Goal: Task Accomplishment & Management: Complete application form

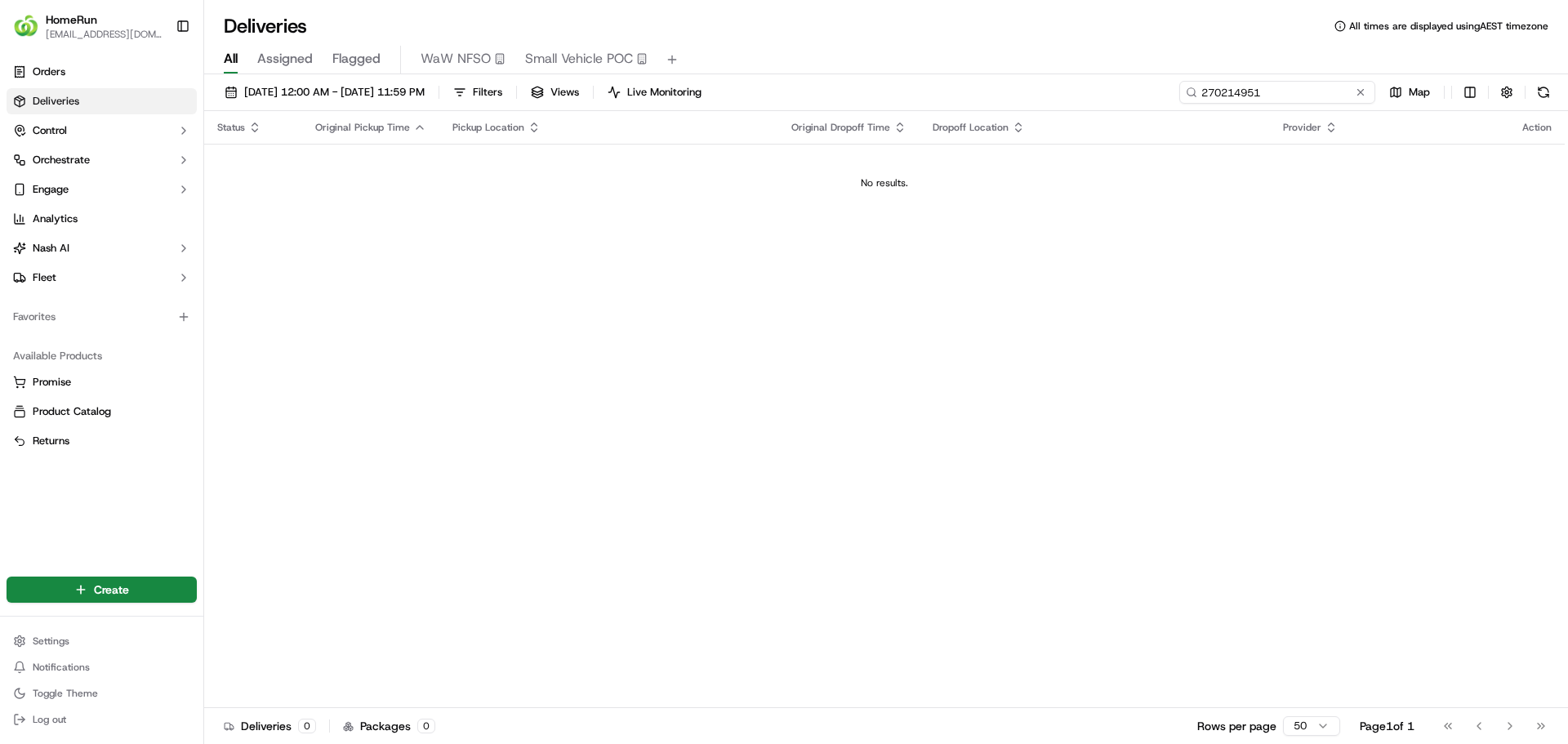
click at [1339, 85] on input "270214951" at bounding box center [1277, 92] width 196 height 23
click at [83, 73] on link "Orders" at bounding box center [101, 71] width 190 height 26
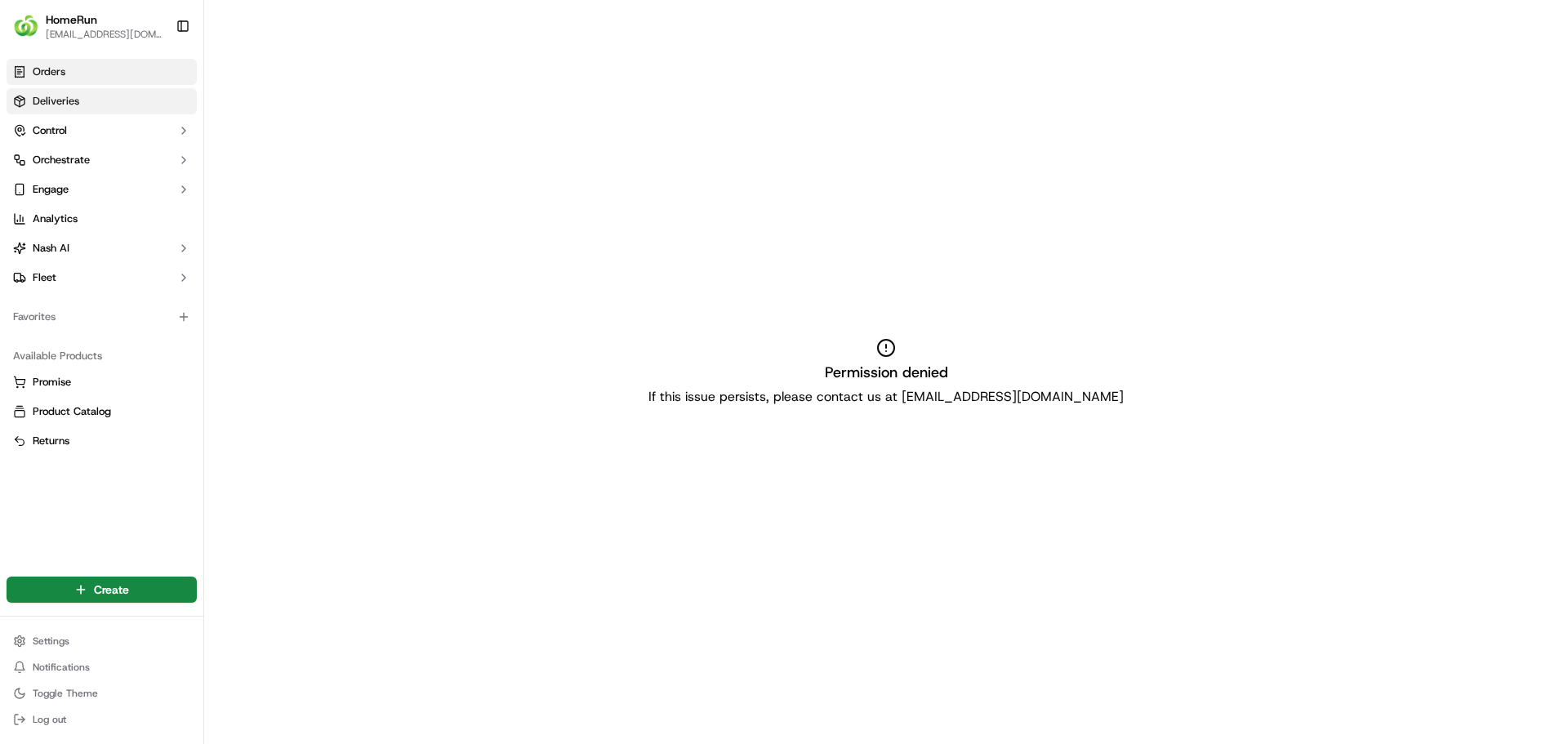
click at [87, 106] on link "Deliveries" at bounding box center [101, 101] width 190 height 26
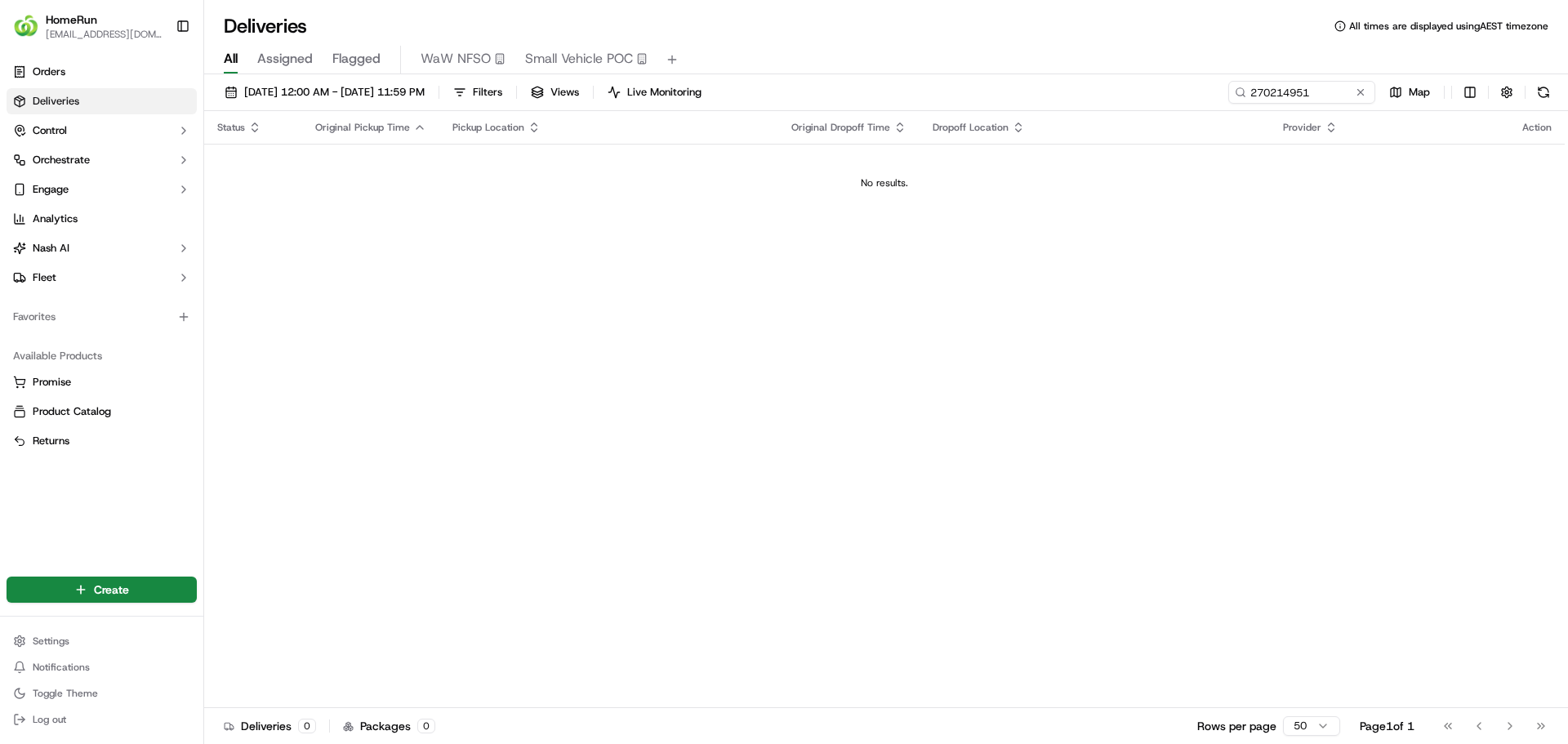
click at [73, 100] on span "Deliveries" at bounding box center [56, 101] width 47 height 14
click at [1362, 95] on button at bounding box center [1361, 92] width 16 height 16
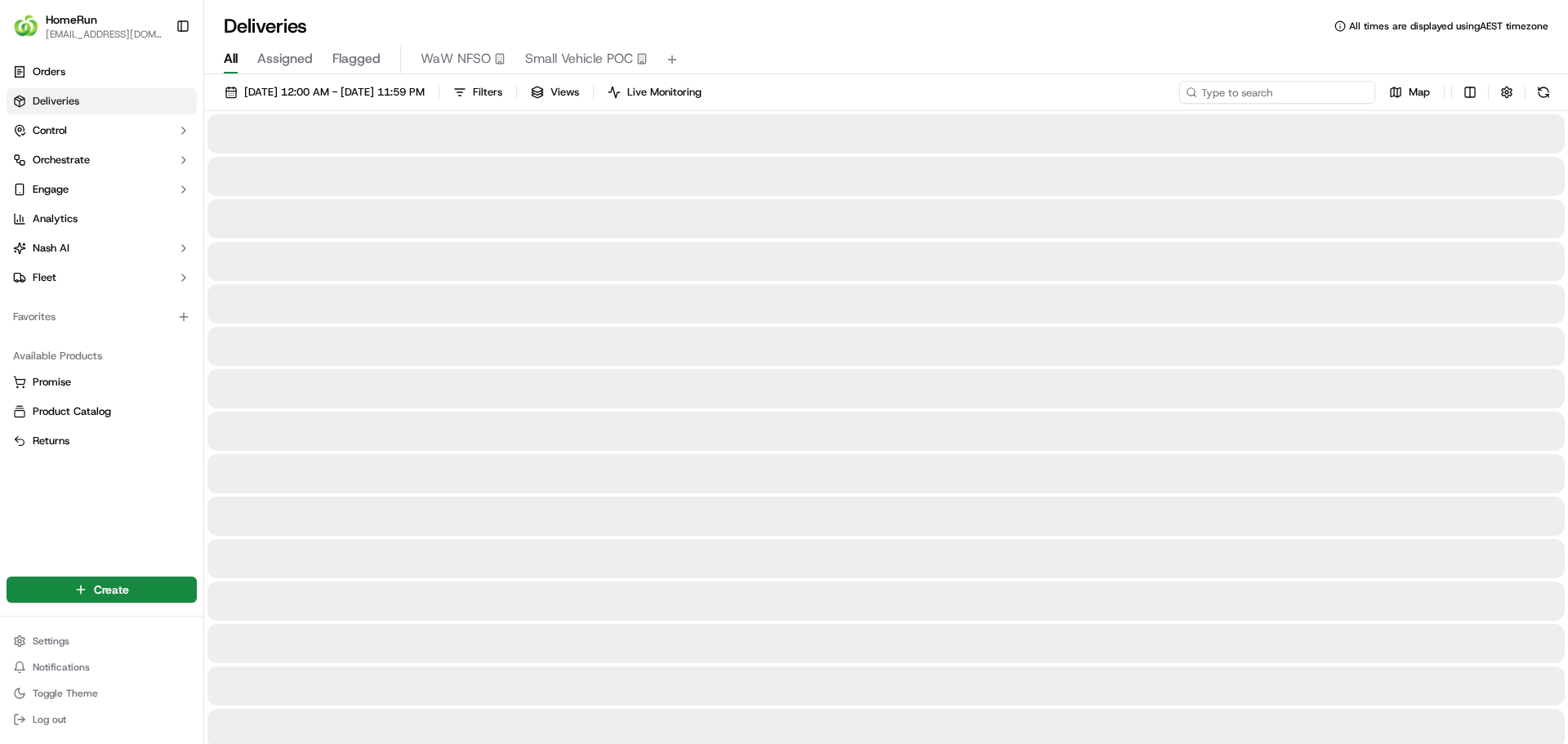
click at [1295, 91] on input at bounding box center [1277, 92] width 196 height 23
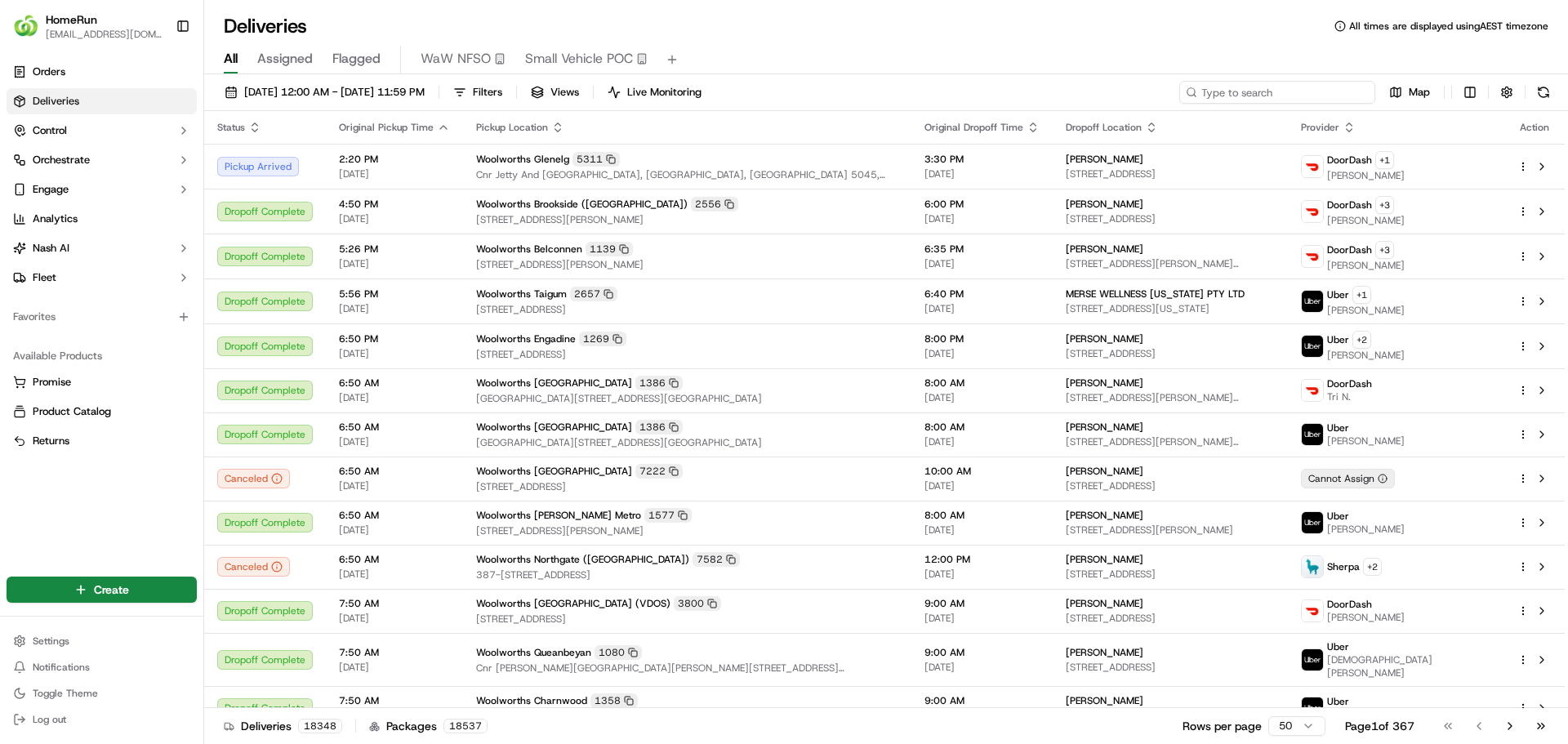
paste input "270214951"
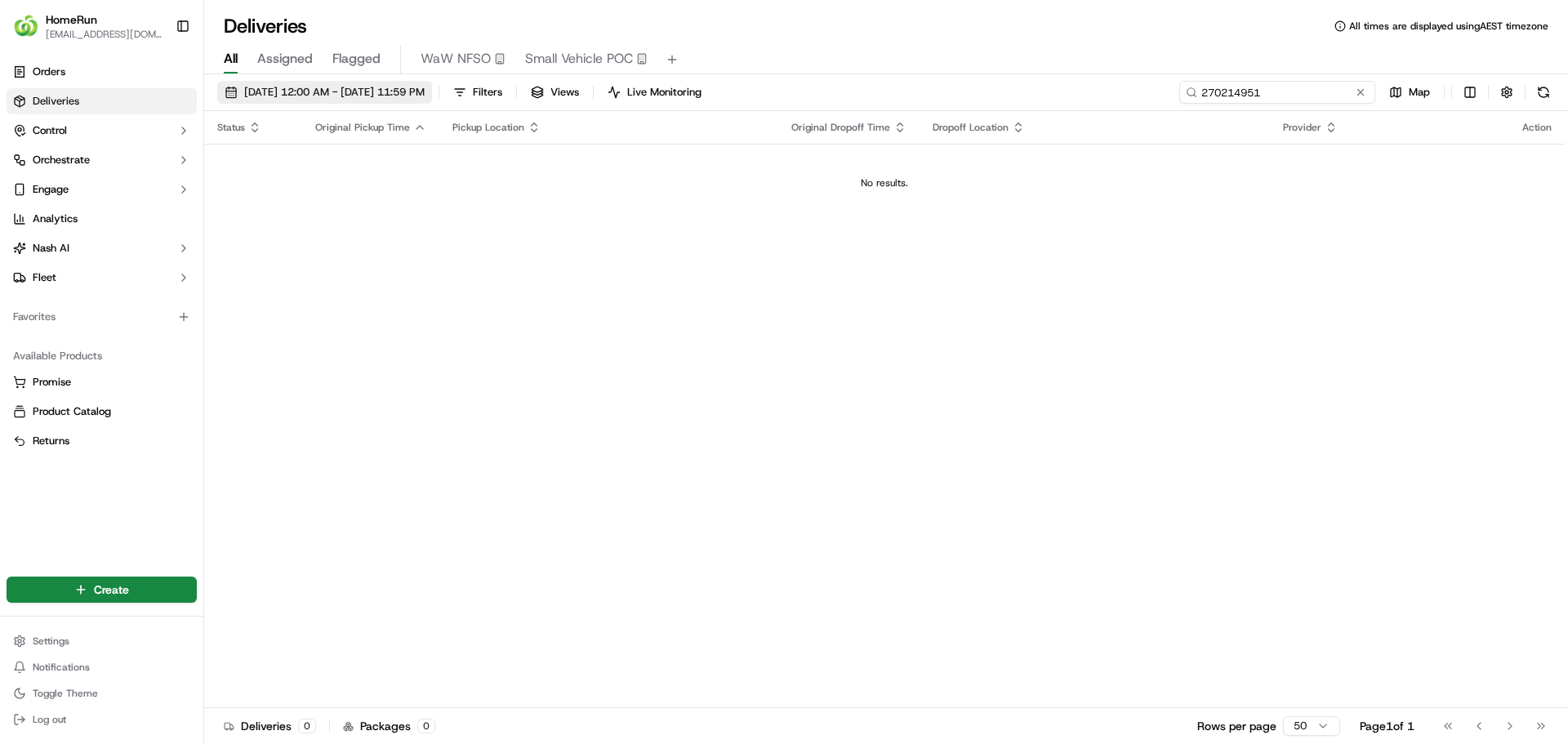
type input "270214951"
click at [271, 91] on span "[DATE] 12:00 AM - [DATE] 11:59 PM" at bounding box center [335, 92] width 180 height 14
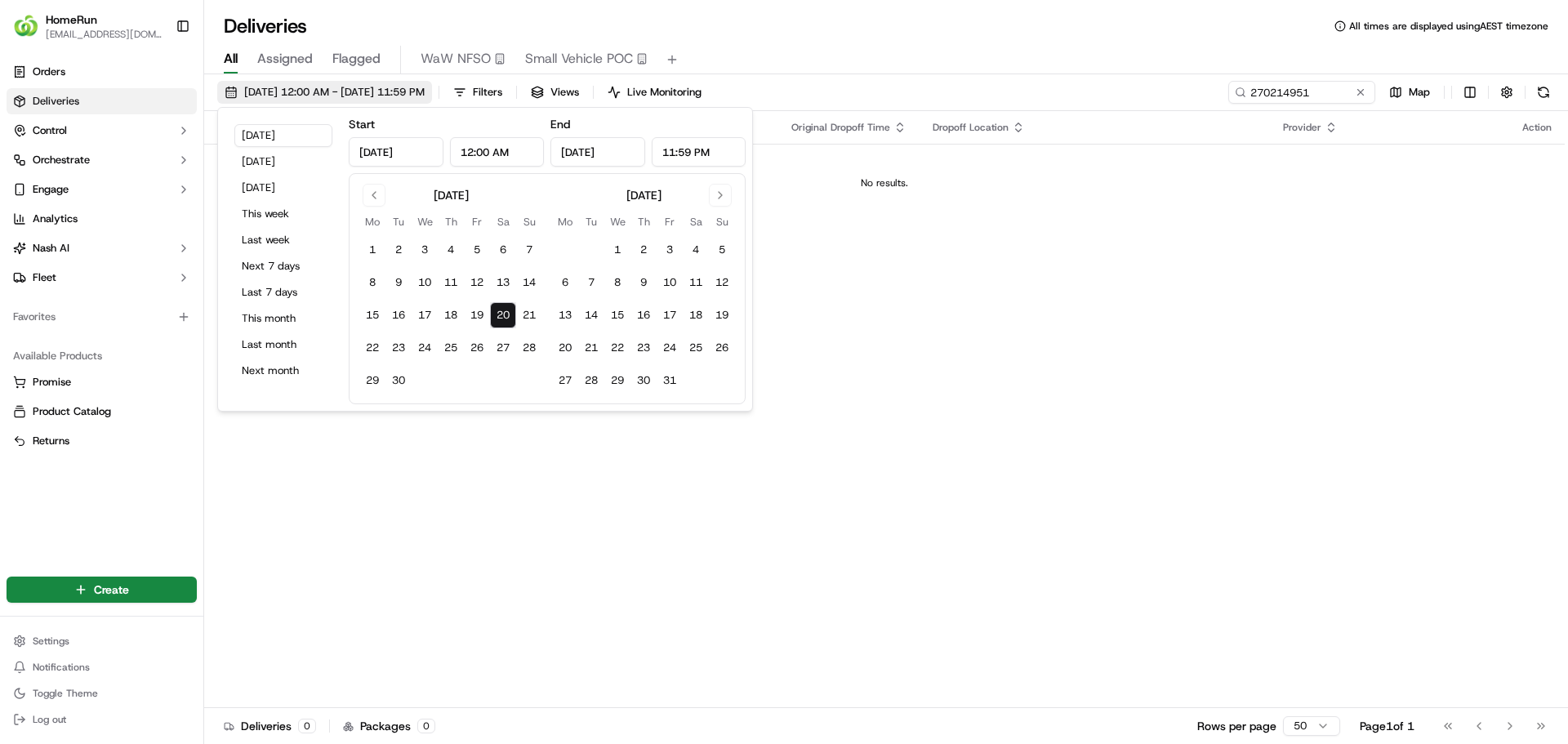
click at [271, 91] on span "[DATE] 12:00 AM - [DATE] 11:59 PM" at bounding box center [335, 92] width 180 height 14
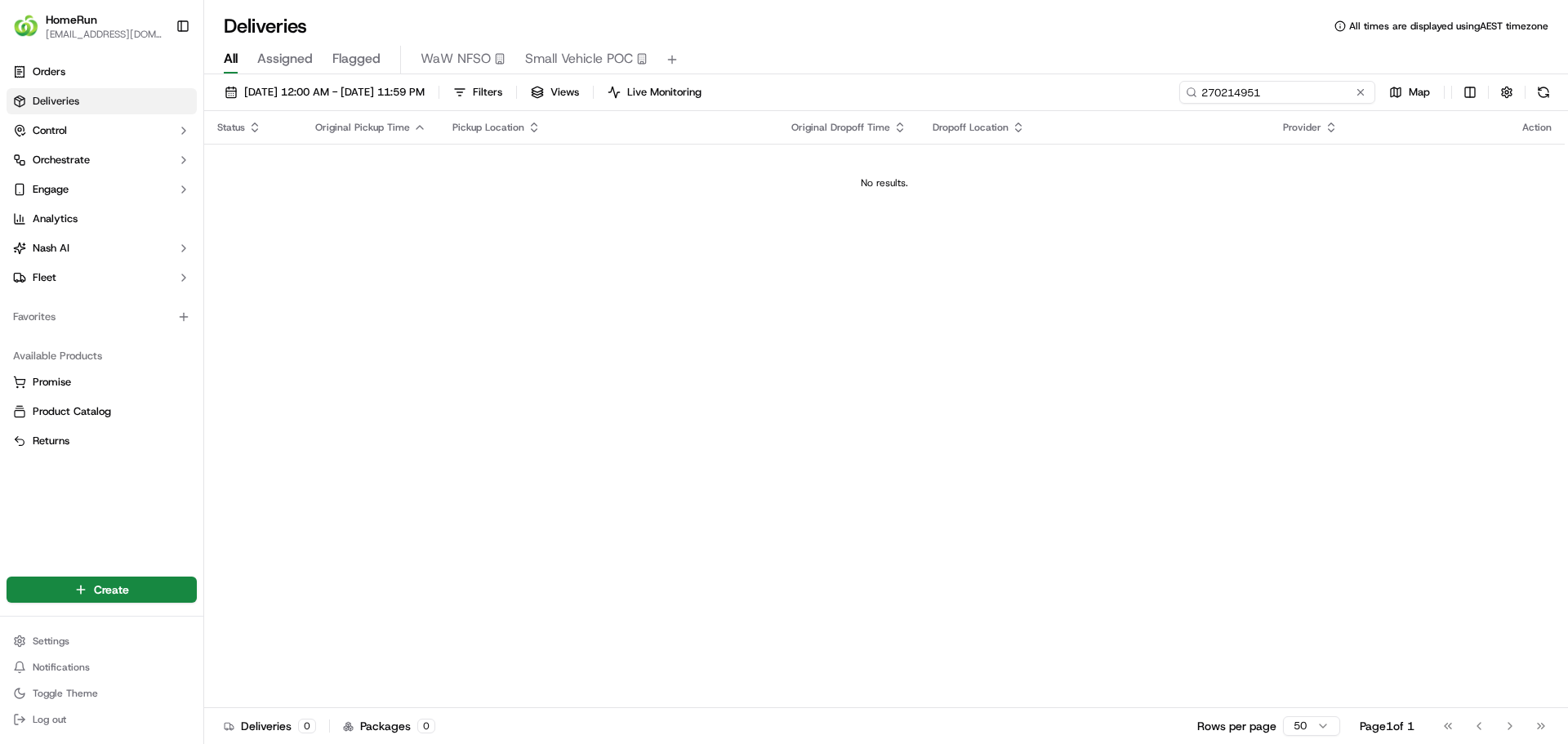
click at [1335, 89] on input "270214951" at bounding box center [1277, 92] width 196 height 23
click at [1541, 97] on button at bounding box center [1543, 92] width 23 height 23
click at [1323, 95] on input "270214951" at bounding box center [1277, 92] width 196 height 23
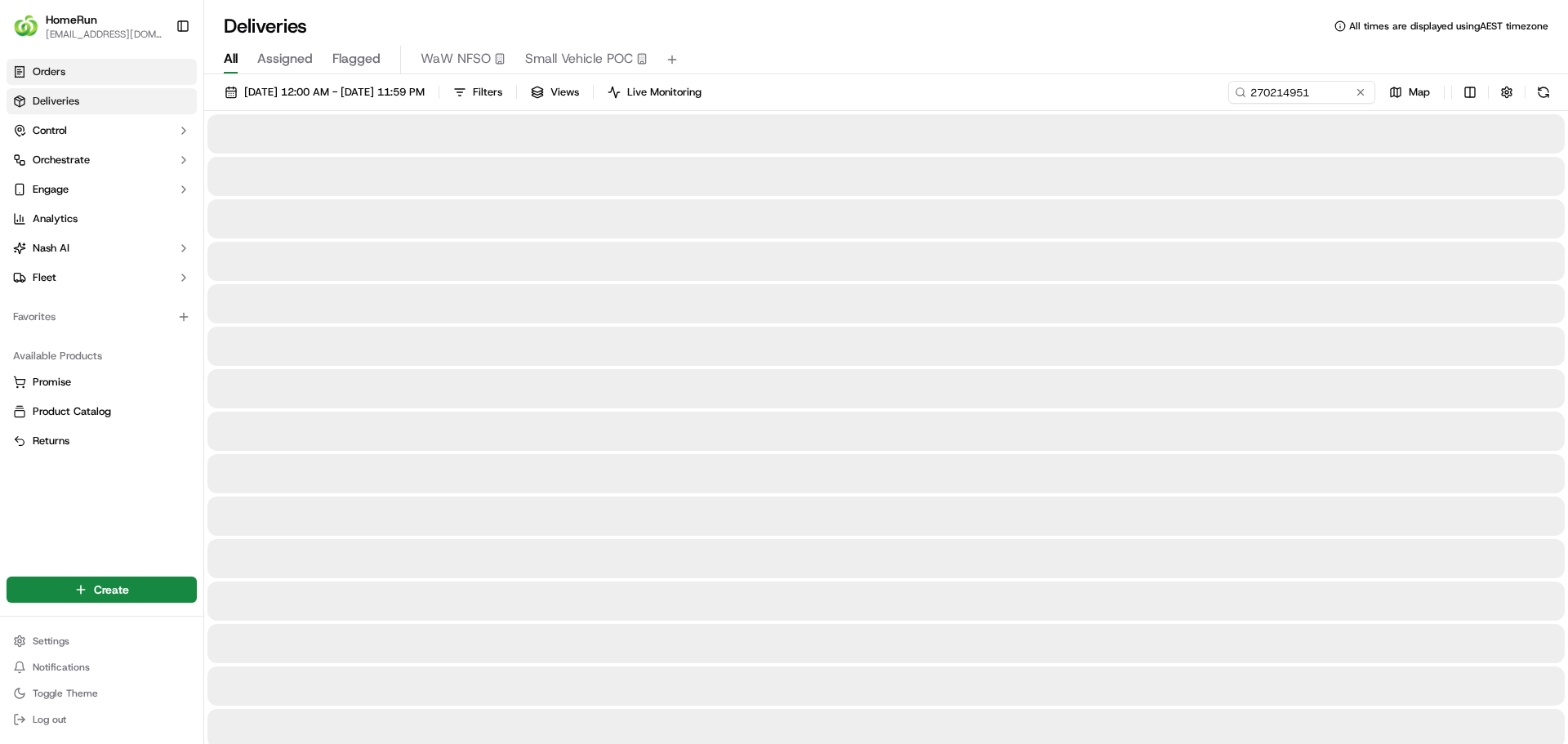
click at [91, 73] on link "Orders" at bounding box center [101, 71] width 190 height 26
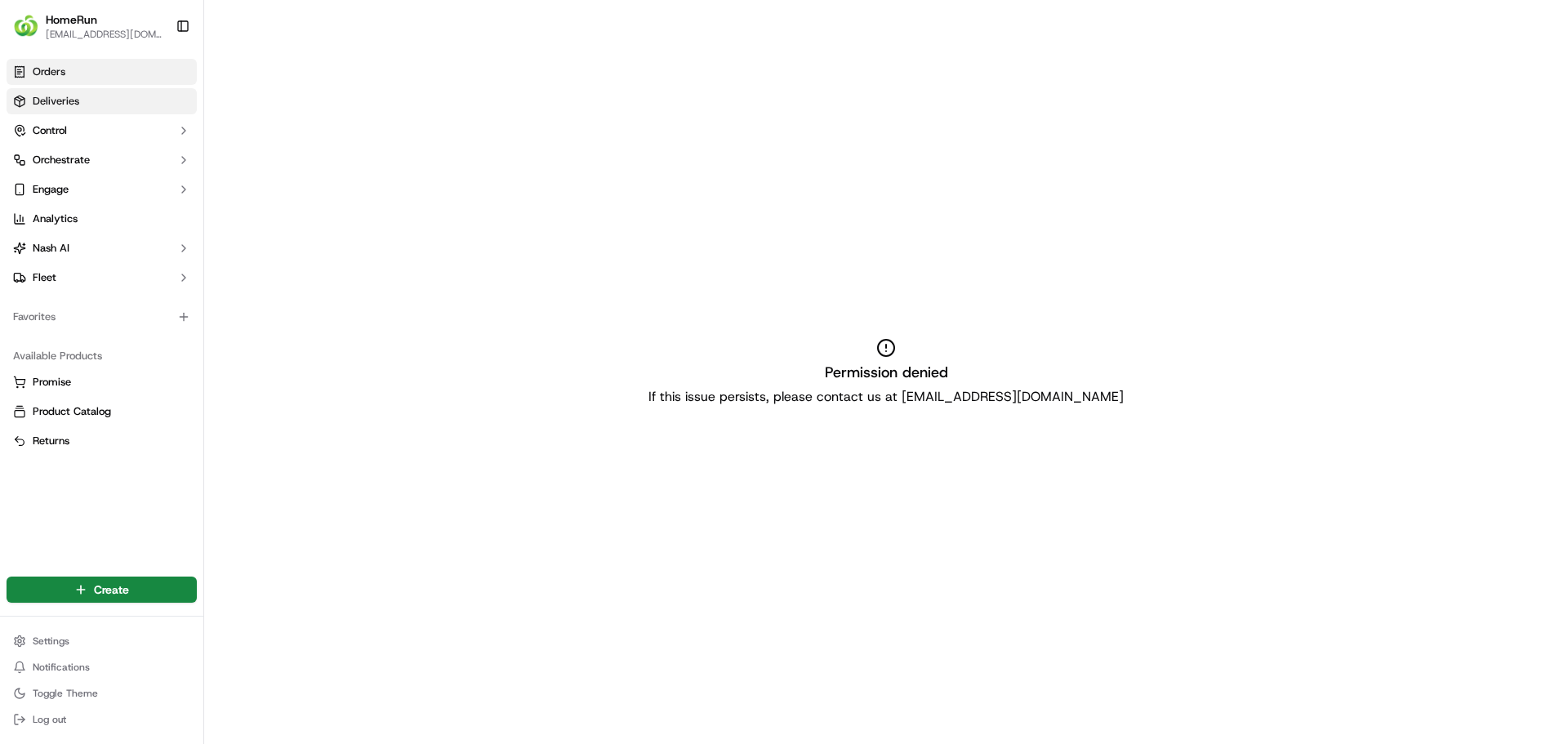
click at [91, 100] on link "Deliveries" at bounding box center [101, 101] width 190 height 26
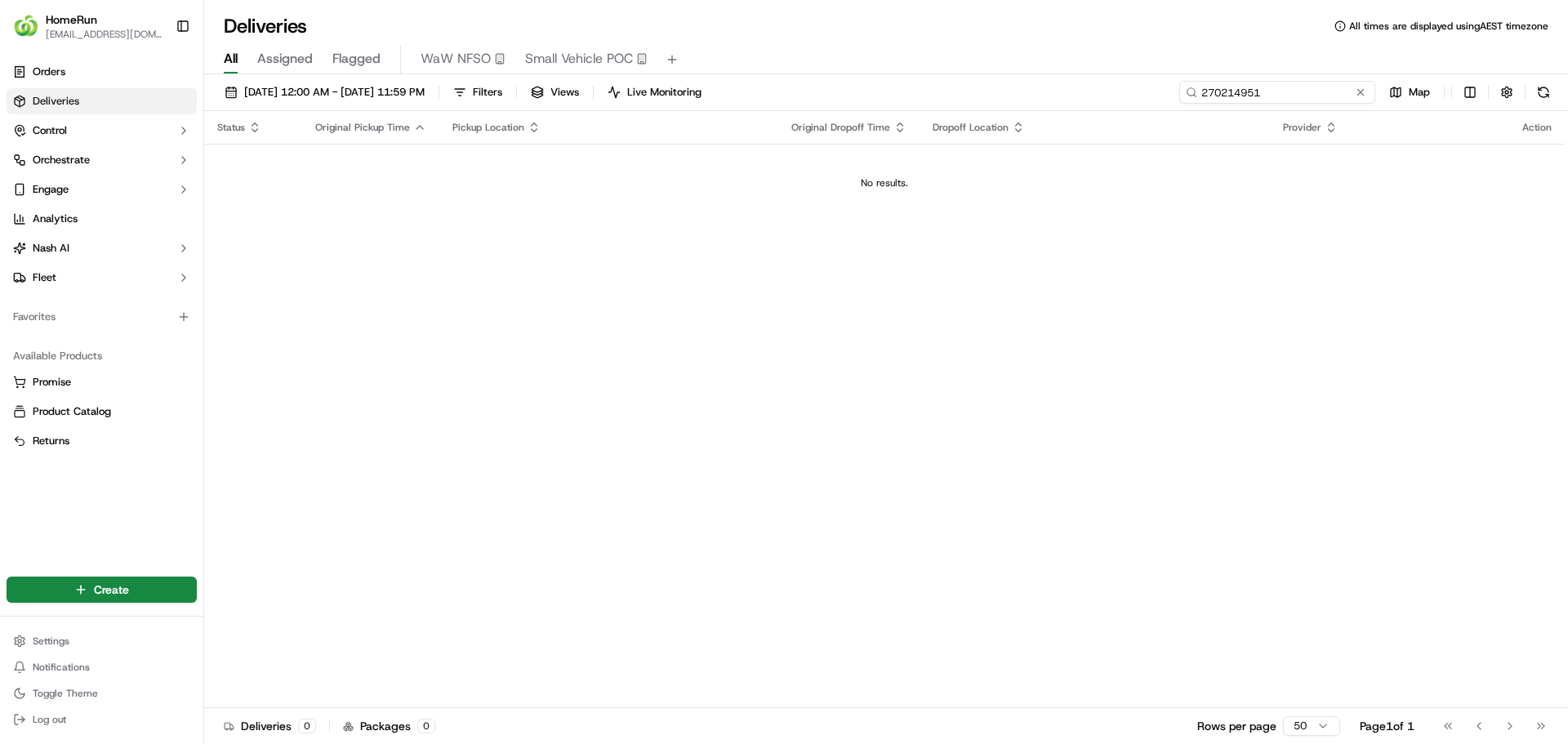
click at [1336, 93] on input "270214951" at bounding box center [1277, 92] width 196 height 23
drag, startPoint x: 1312, startPoint y: 91, endPoint x: 1151, endPoint y: 117, distance: 163.1
click at [1151, 117] on div "20/09/2025 12:00 AM - 20/09/2025 11:59 PM Filters Views Live Monitoring 2702149…" at bounding box center [885, 410] width 1363 height 673
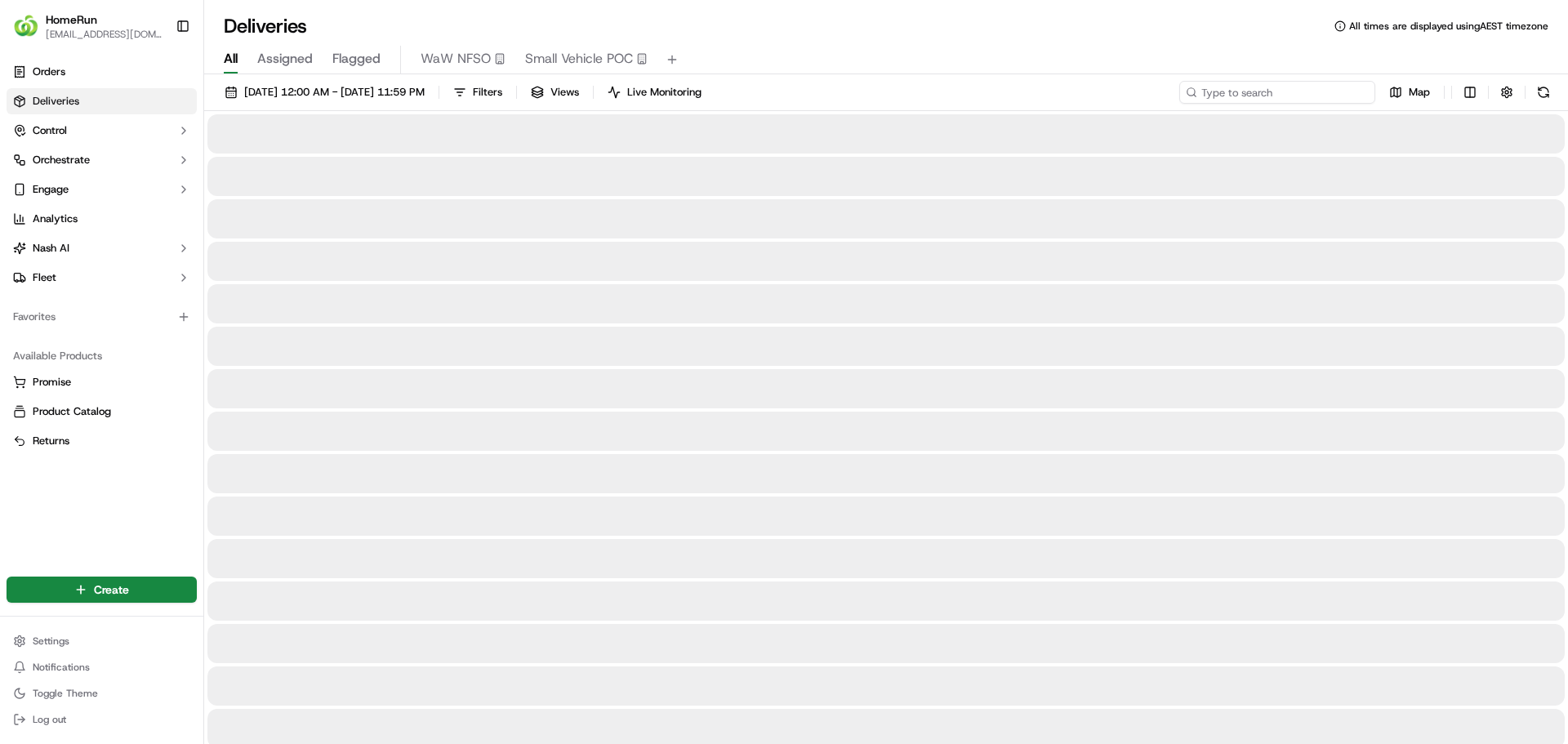
type input "270214951"
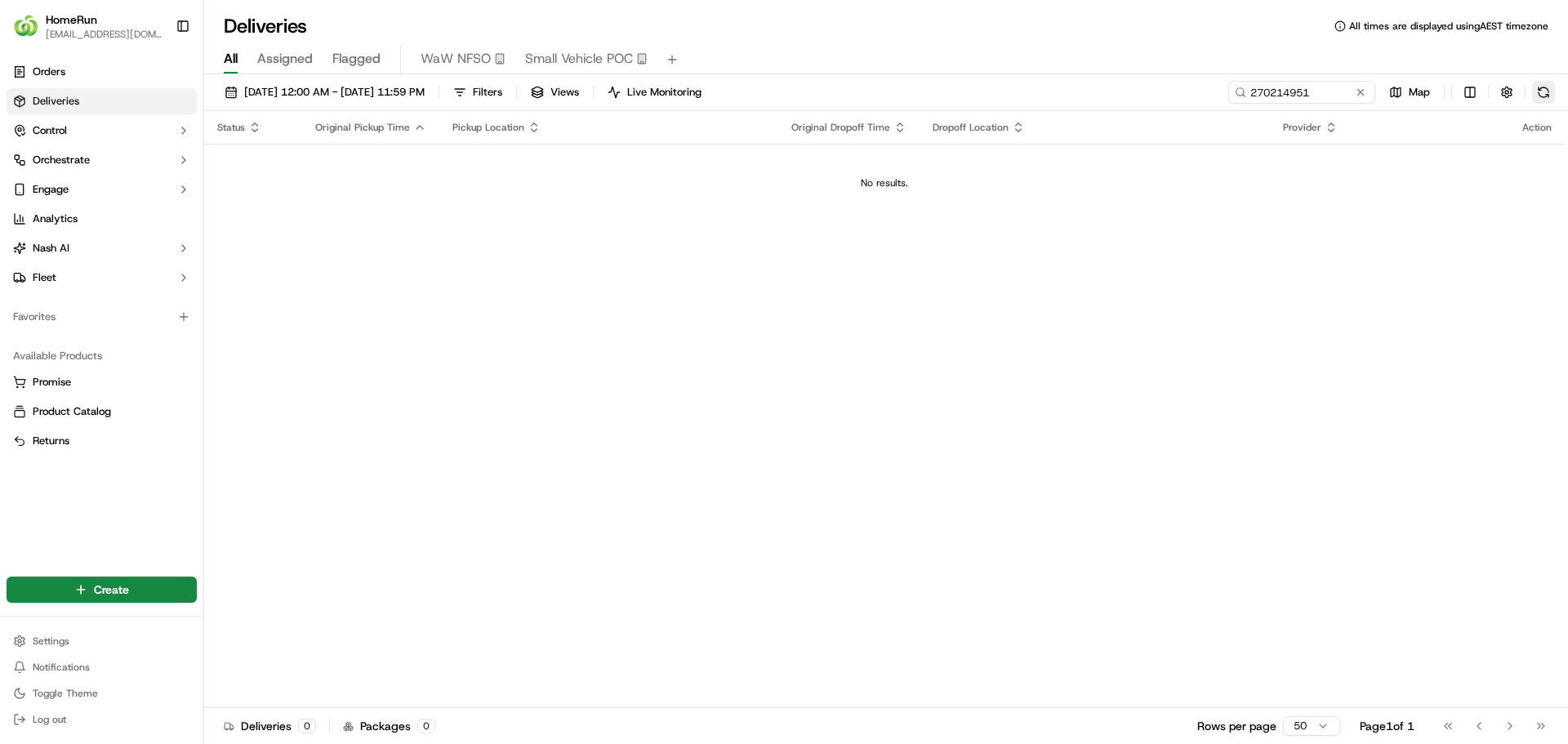
click at [1549, 97] on button at bounding box center [1543, 92] width 23 height 23
click at [1336, 94] on input "270214951" at bounding box center [1277, 92] width 196 height 23
click at [1306, 93] on input "270214951" at bounding box center [1277, 92] width 196 height 23
click at [831, 128] on span "Original Dropoff Time" at bounding box center [841, 127] width 99 height 13
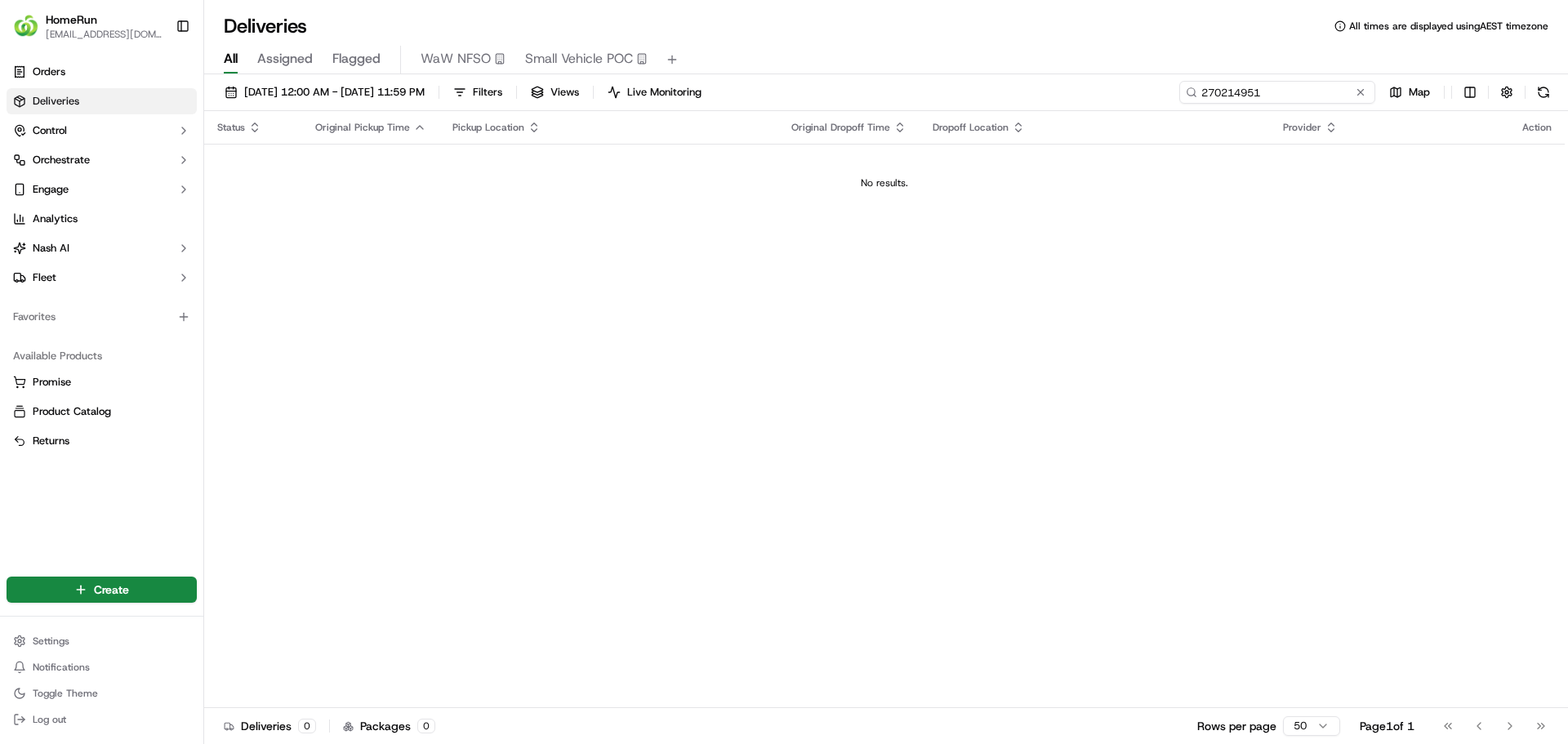
click at [1335, 94] on input "270214951" at bounding box center [1277, 92] width 196 height 23
click at [1322, 98] on input "270214951" at bounding box center [1277, 92] width 196 height 23
drag, startPoint x: 1320, startPoint y: 96, endPoint x: 1177, endPoint y: 98, distance: 143.0
click at [1177, 98] on div "20/09/2025 12:00 AM - 20/09/2025 11:59 PM Filters Views Live Monitoring 2702149…" at bounding box center [885, 96] width 1363 height 31
click at [1284, 93] on input "270214951" at bounding box center [1277, 92] width 196 height 23
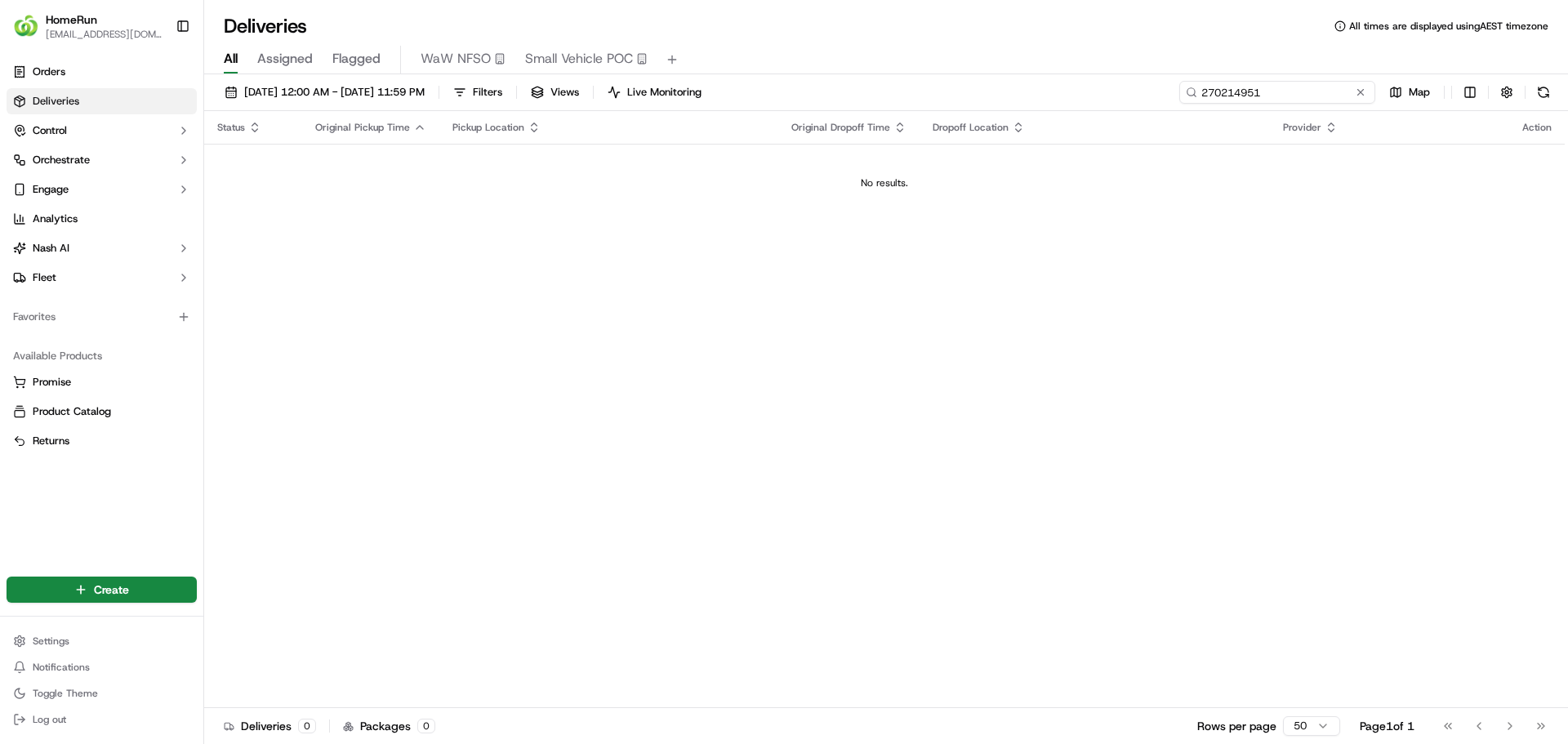
click at [1349, 87] on input "270214951" at bounding box center [1277, 92] width 196 height 23
click at [89, 131] on button "Control" at bounding box center [101, 130] width 190 height 26
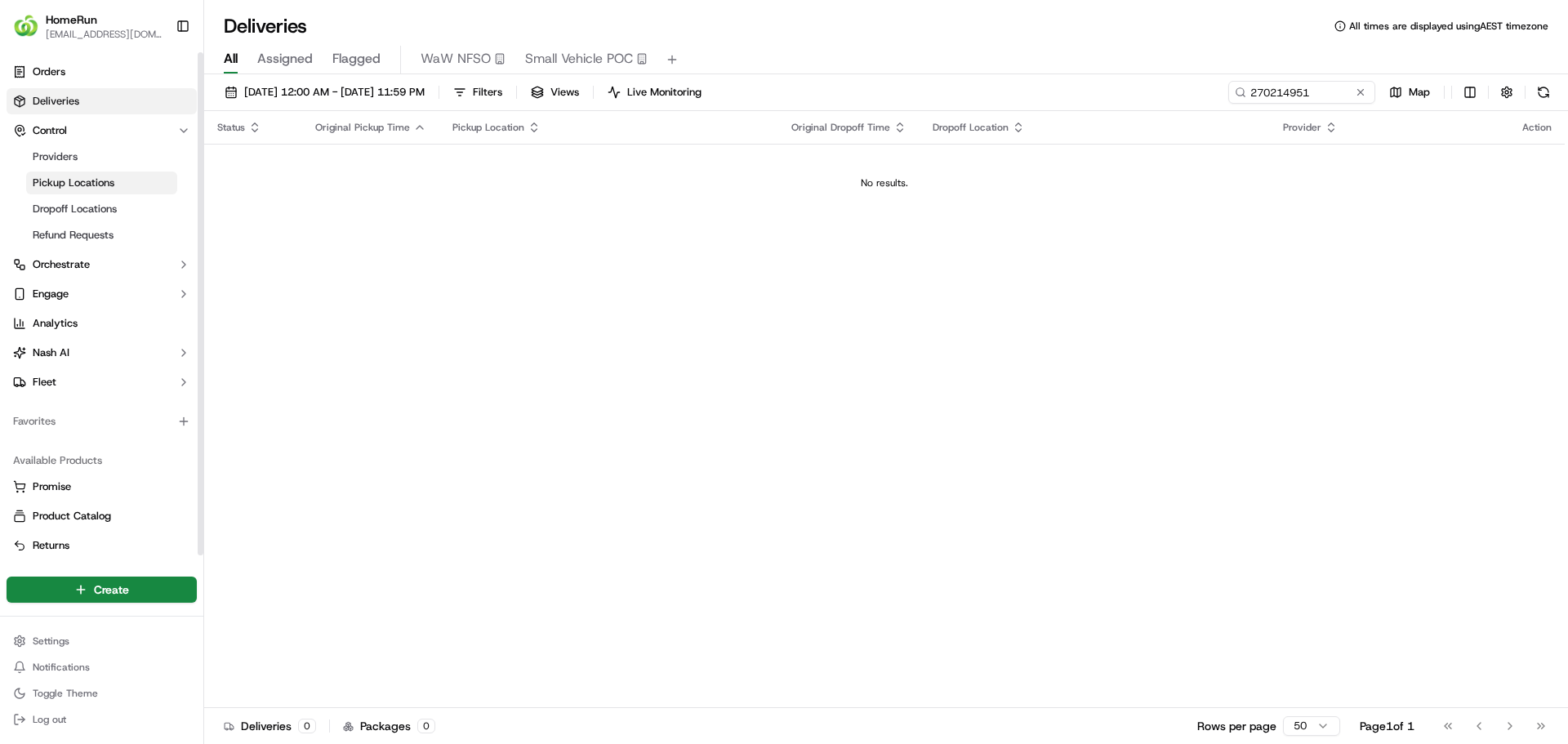
click at [78, 193] on link "Pickup Locations" at bounding box center [102, 182] width 151 height 23
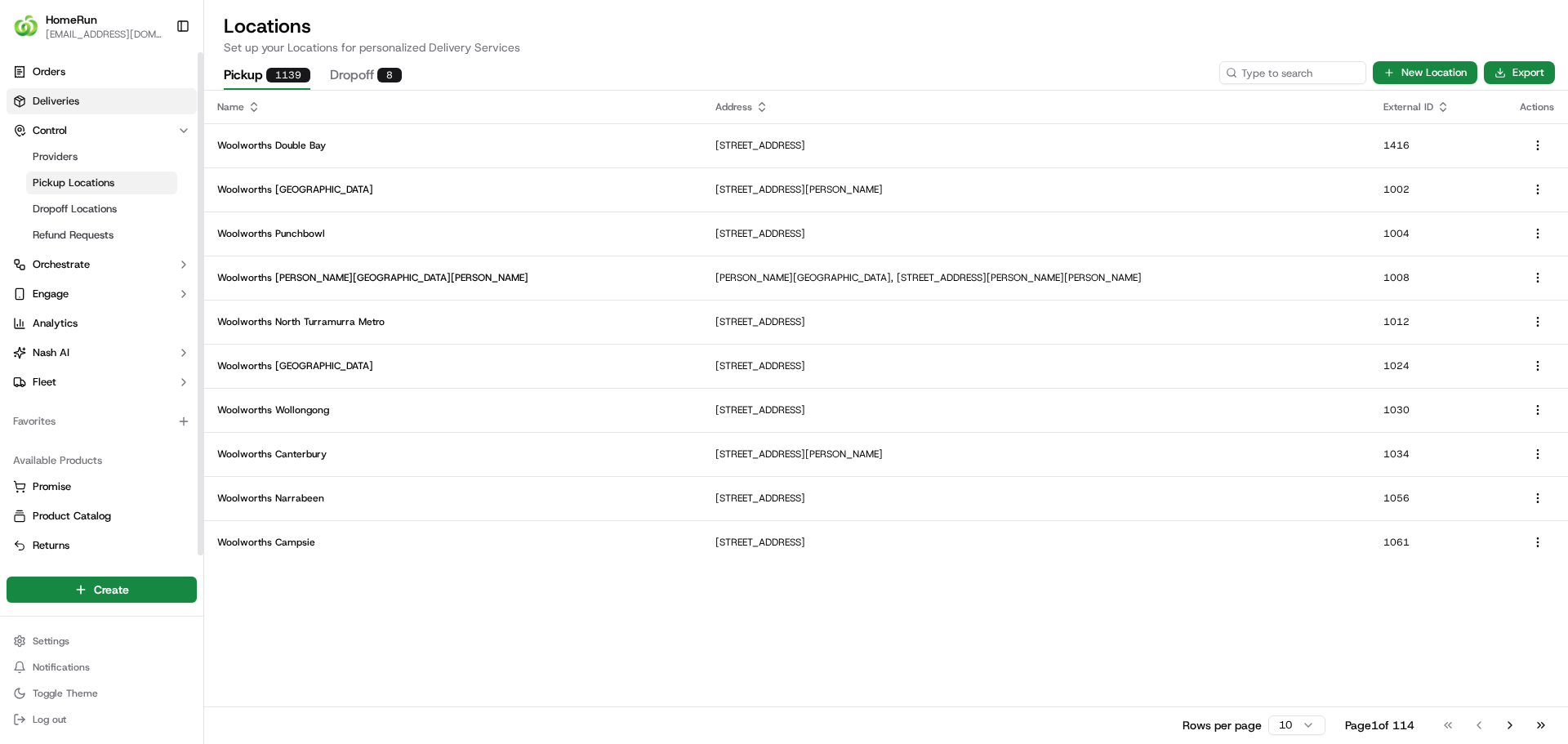
click at [88, 103] on link "Deliveries" at bounding box center [101, 101] width 190 height 26
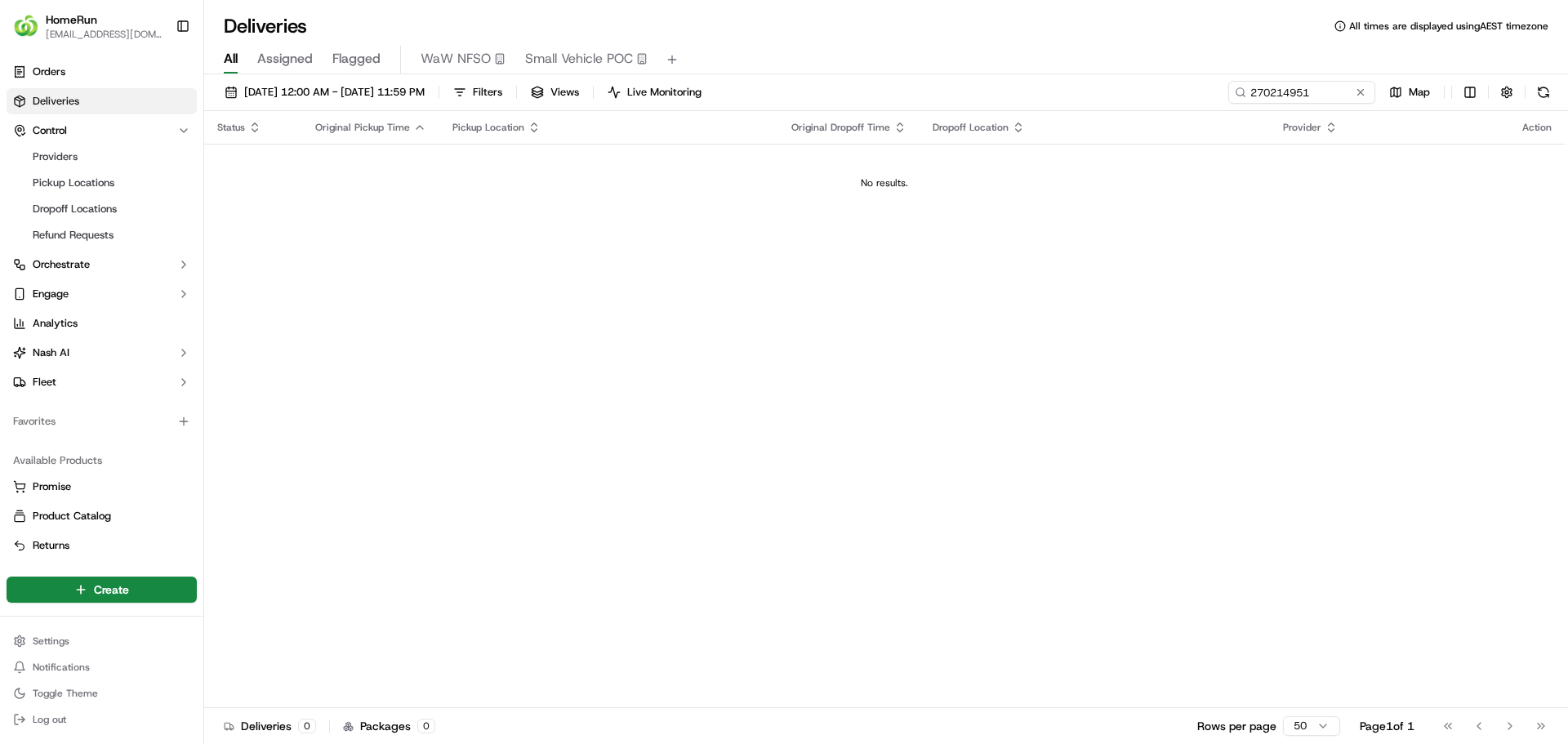
click at [320, 126] on span "Original Pickup Time" at bounding box center [362, 127] width 95 height 13
click at [1337, 87] on input "270214951" at bounding box center [1277, 92] width 196 height 23
drag, startPoint x: 1294, startPoint y: 93, endPoint x: 998, endPoint y: 115, distance: 296.8
click at [998, 115] on div "20/09/2025 12:00 AM - 20/09/2025 11:59 PM Filters Views Live Monitoring 2702149…" at bounding box center [885, 410] width 1363 height 673
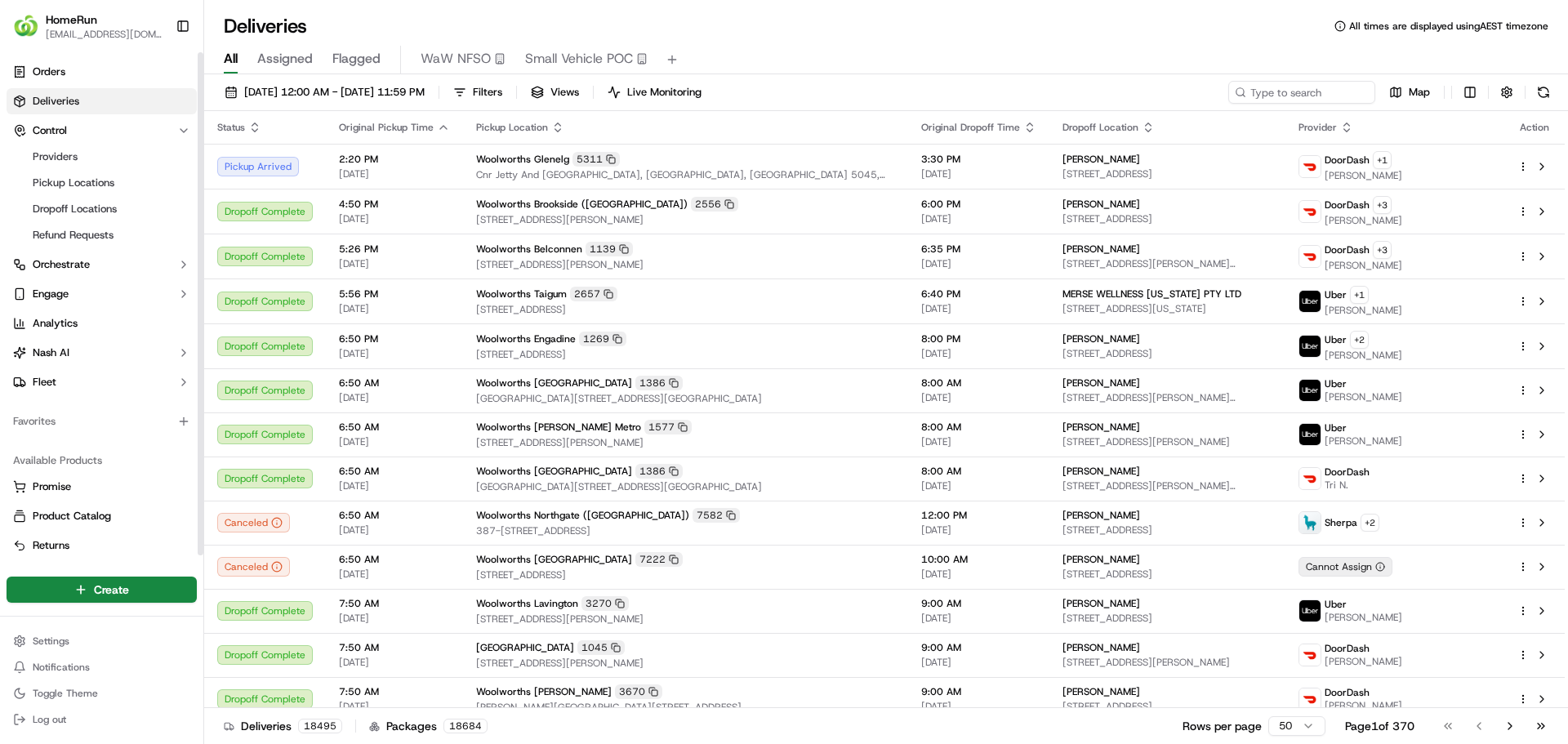
click at [63, 108] on span "Deliveries" at bounding box center [56, 101] width 47 height 14
click at [1279, 87] on input at bounding box center [1277, 92] width 196 height 23
paste input "270214951"
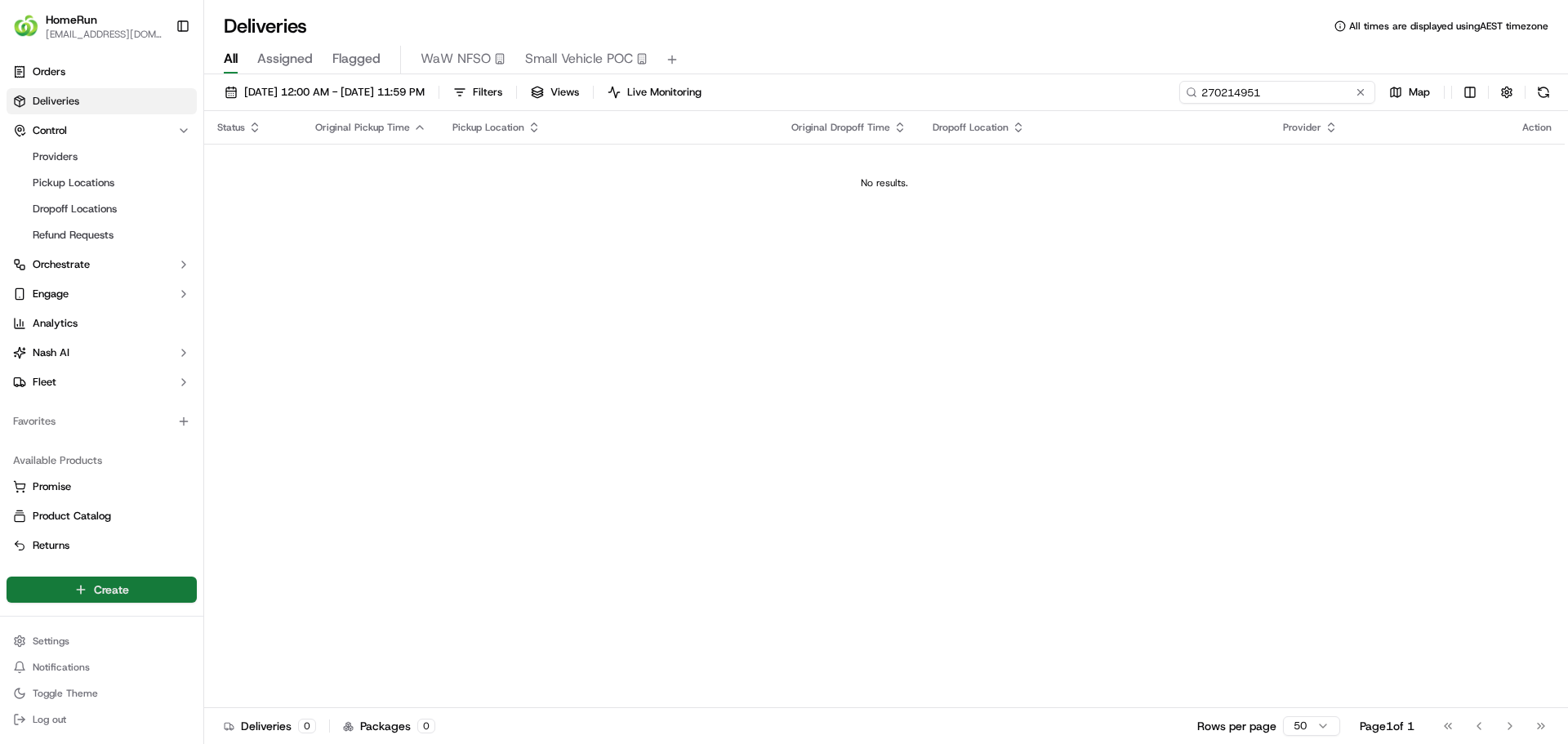
type input "270214951"
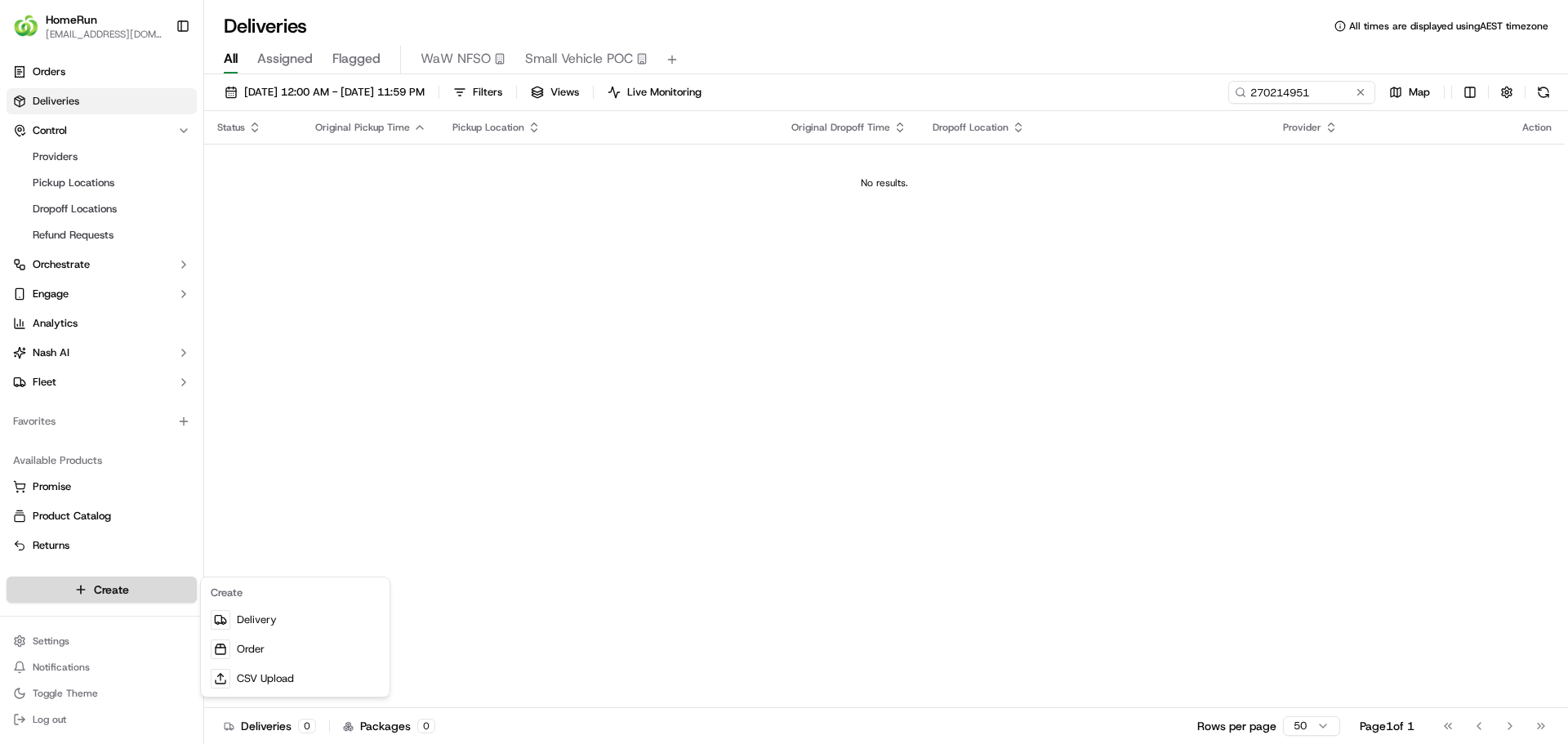
click at [69, 591] on html "HomeRun ehaque2@woolworths.com.au Toggle Sidebar Orders Deliveries Control Prov…" at bounding box center [784, 372] width 1568 height 744
click at [307, 363] on html "HomeRun ehaque2@woolworths.com.au Toggle Sidebar Orders Deliveries Control Prov…" at bounding box center [784, 372] width 1568 height 744
click at [100, 592] on html "HomeRun ehaque2@woolworths.com.au Toggle Sidebar Orders Deliveries Control Prov…" at bounding box center [784, 372] width 1568 height 744
click at [263, 623] on link "Delivery" at bounding box center [295, 620] width 182 height 30
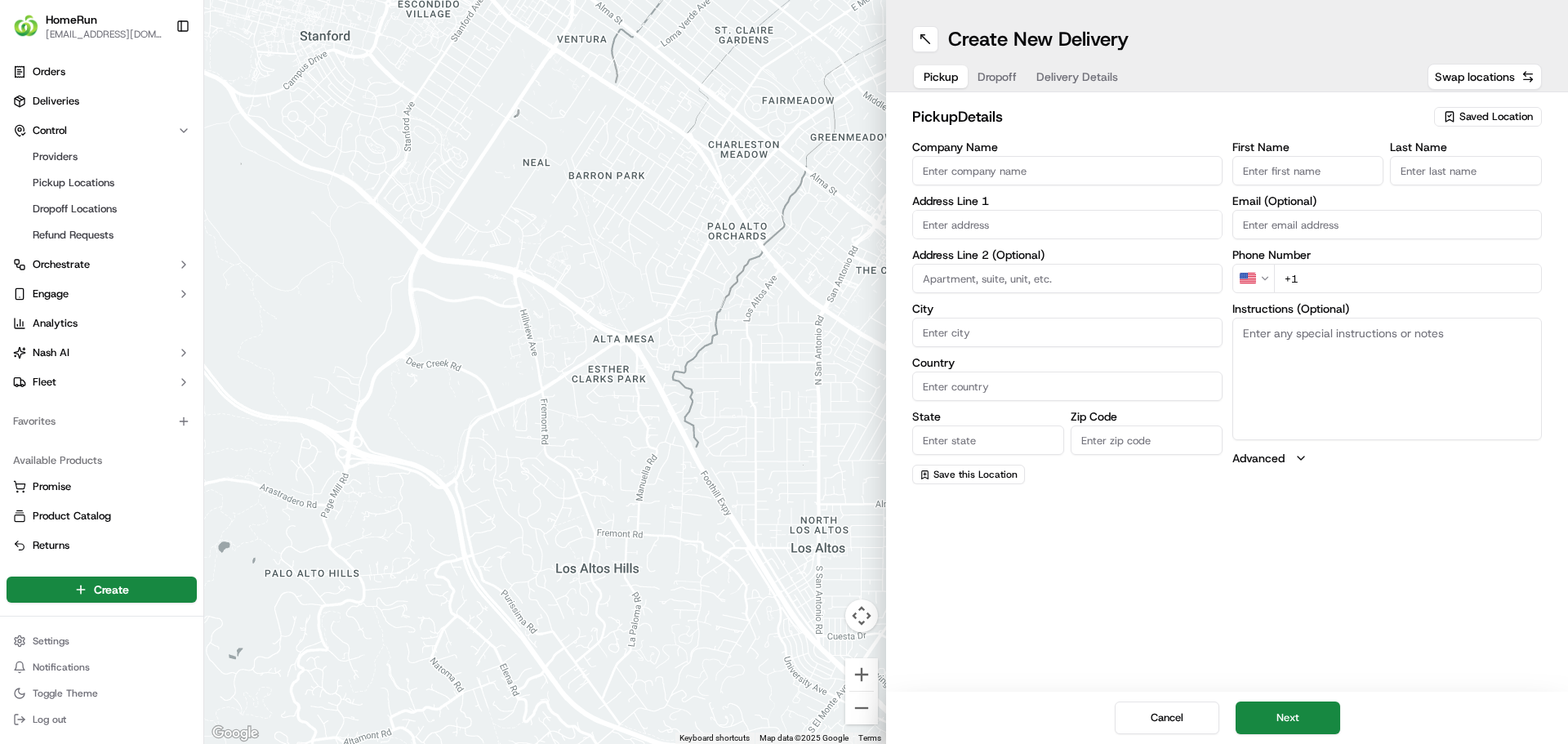
click at [1483, 117] on span "Saved Location" at bounding box center [1496, 116] width 74 height 14
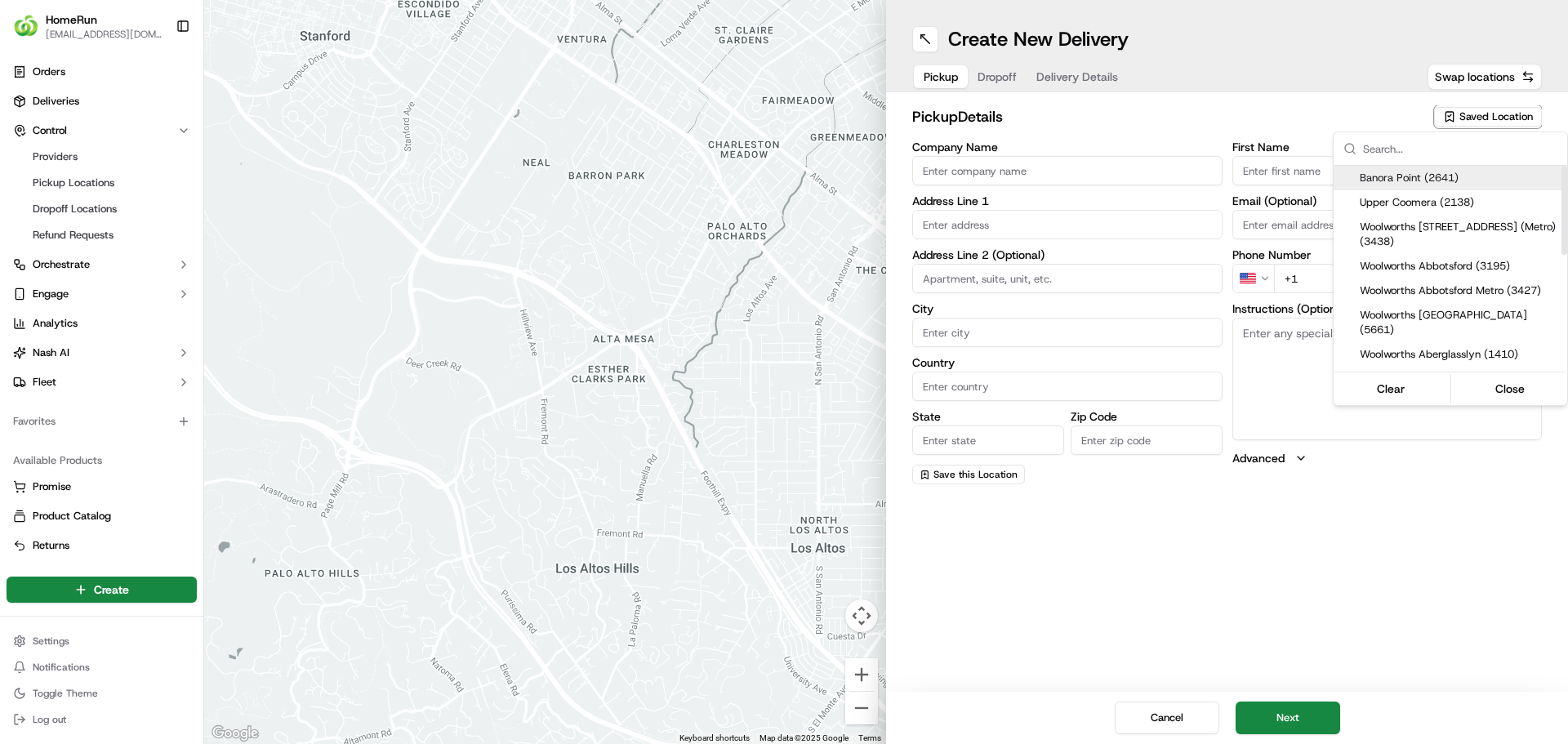
click at [1397, 151] on input "text" at bounding box center [1461, 149] width 195 height 32
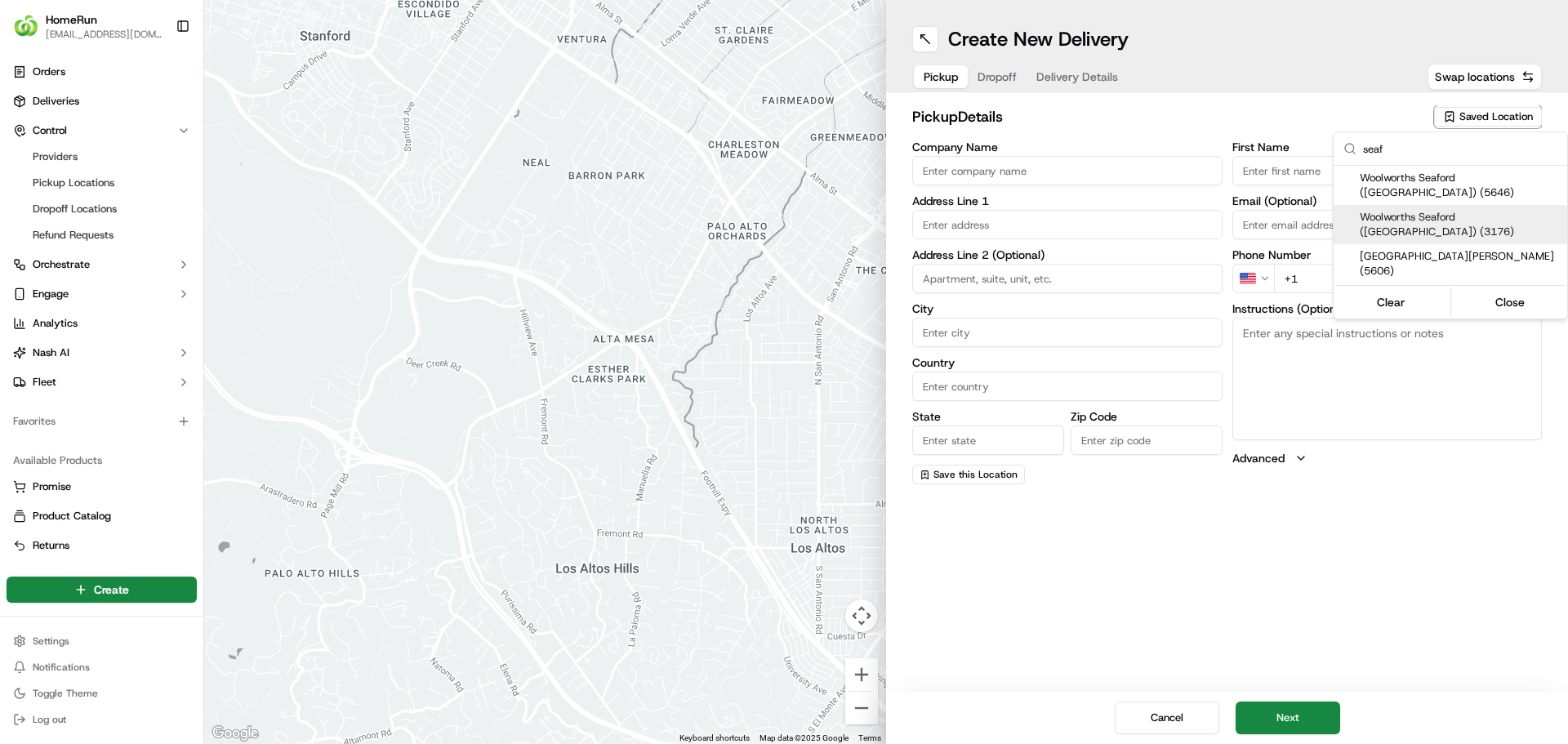
type input "seaf"
click at [1388, 210] on span "Woolworths Seaford (VIC) (3176)" at bounding box center [1460, 225] width 201 height 30
type input "Woolworths Seaford (VIC)"
type input "Cnr Nepean Highway And Seaford Road"
type input "Seaford"
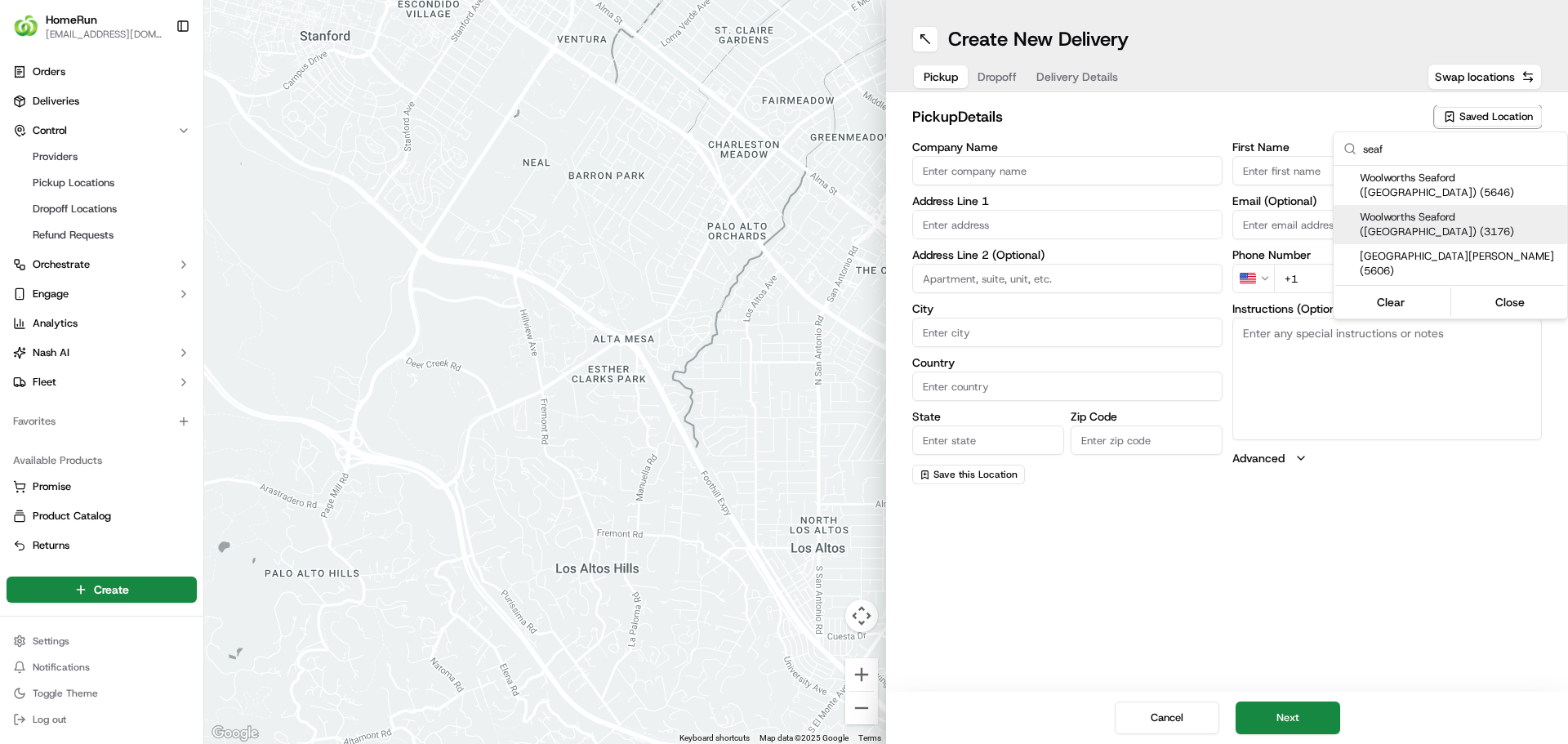
type input "AU"
type input "VIC"
type input "3198"
type input "Manager"
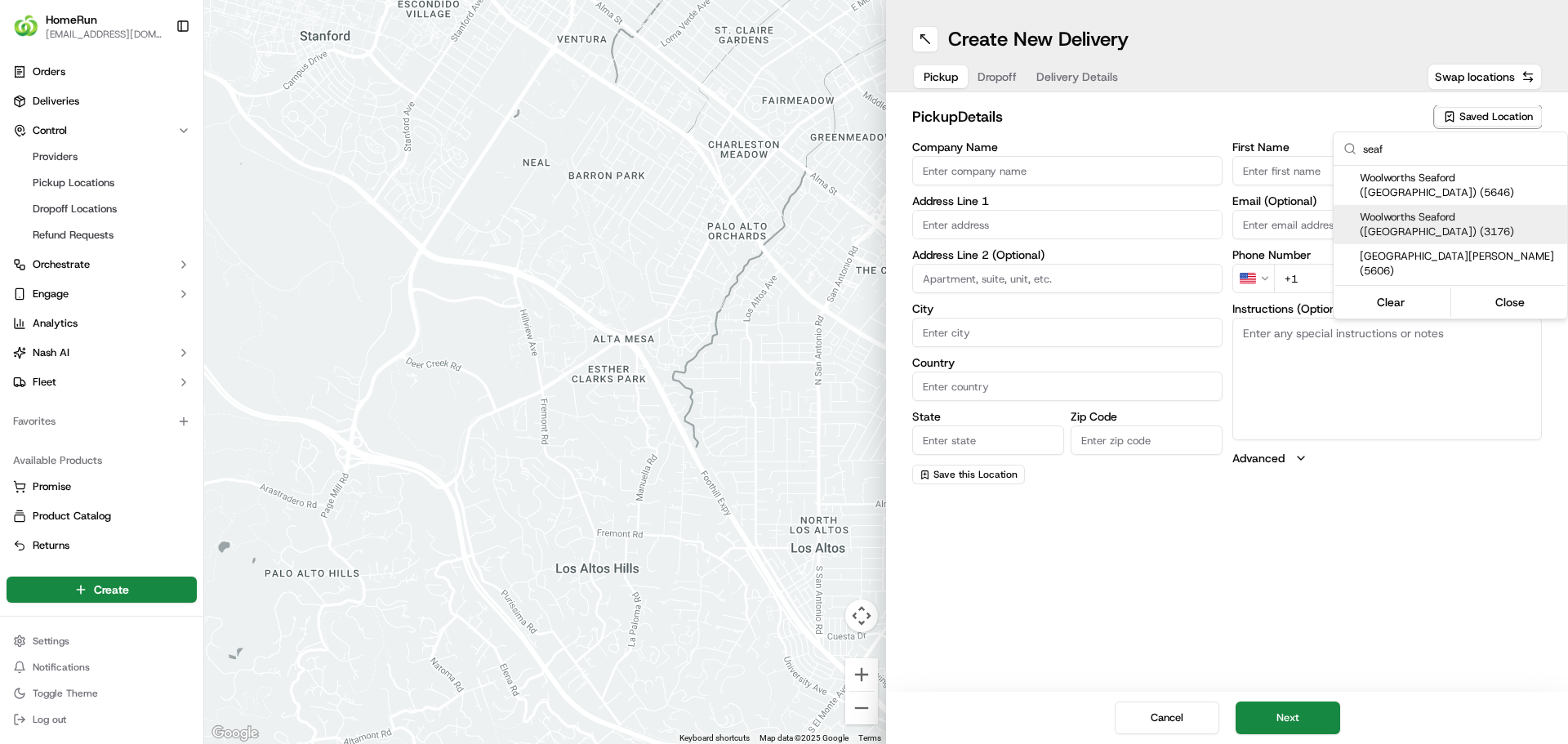
type input "+61 3 8793 3352"
type textarea "Collect via Direct-to-Boot Drive Thru. Enter carpark from Seaford Rd. Use dedic…"
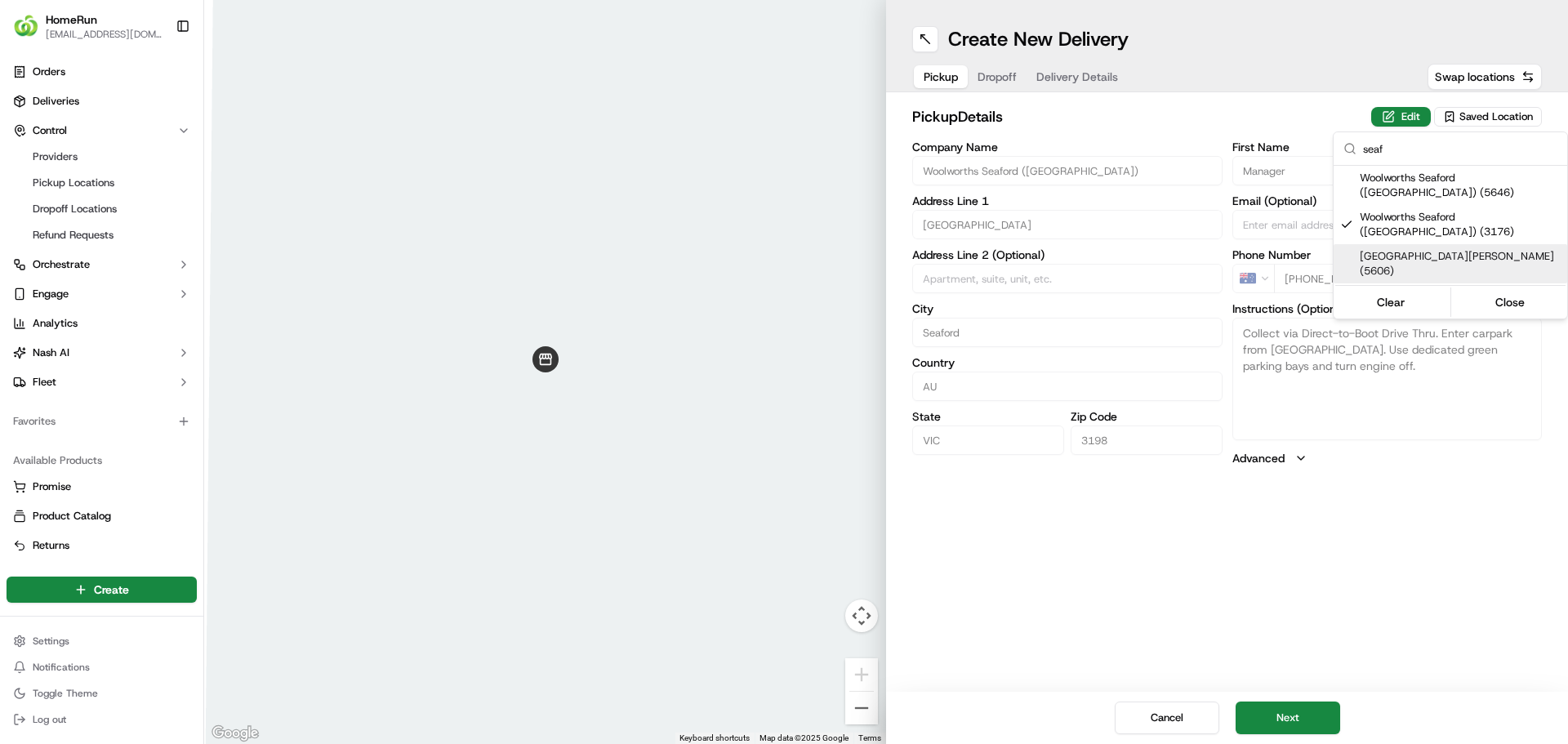
click at [1150, 593] on html "HomeRun ehaque2@woolworths.com.au Toggle Sidebar Orders Deliveries Control Prov…" at bounding box center [784, 372] width 1568 height 744
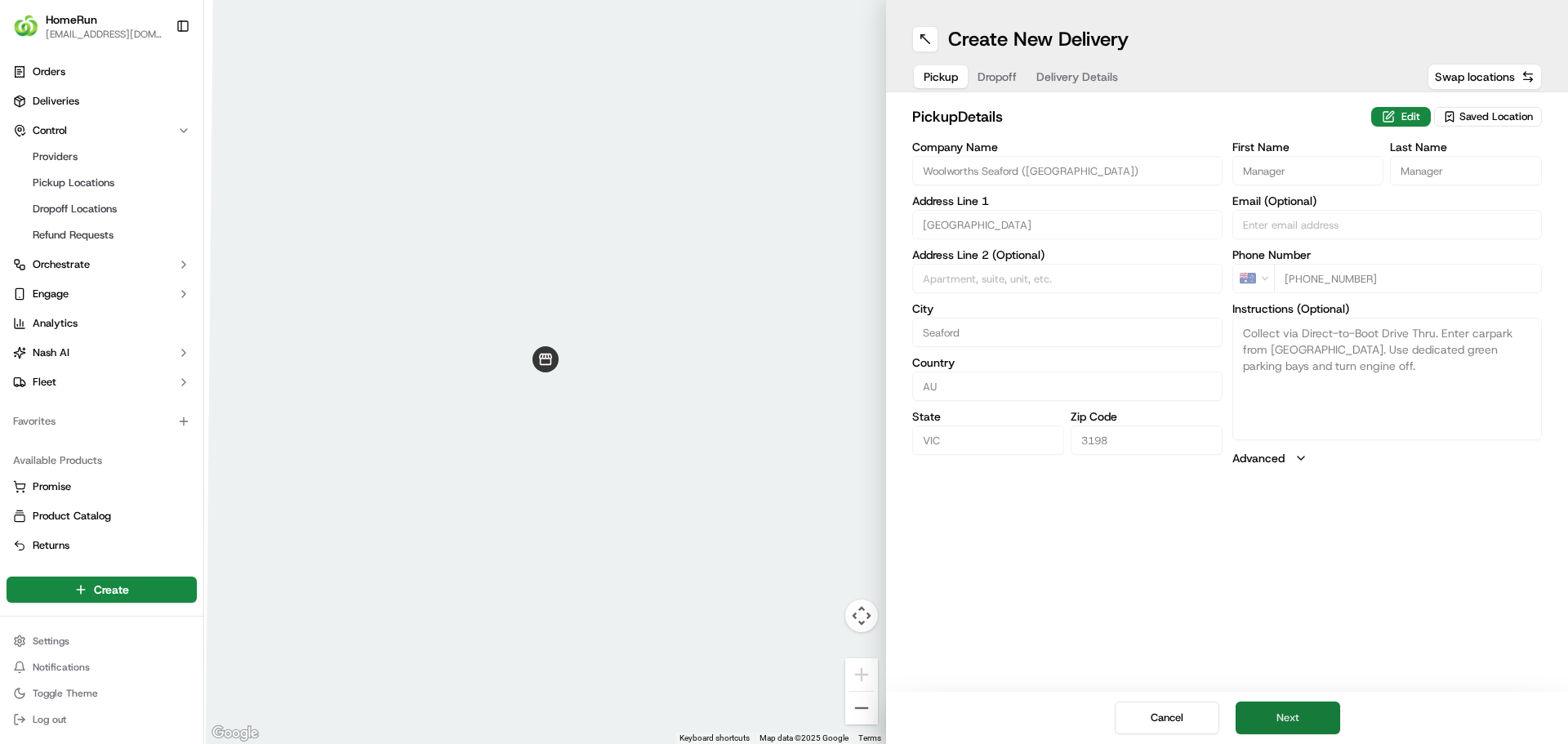
click at [1287, 721] on button "Next" at bounding box center [1288, 718] width 105 height 32
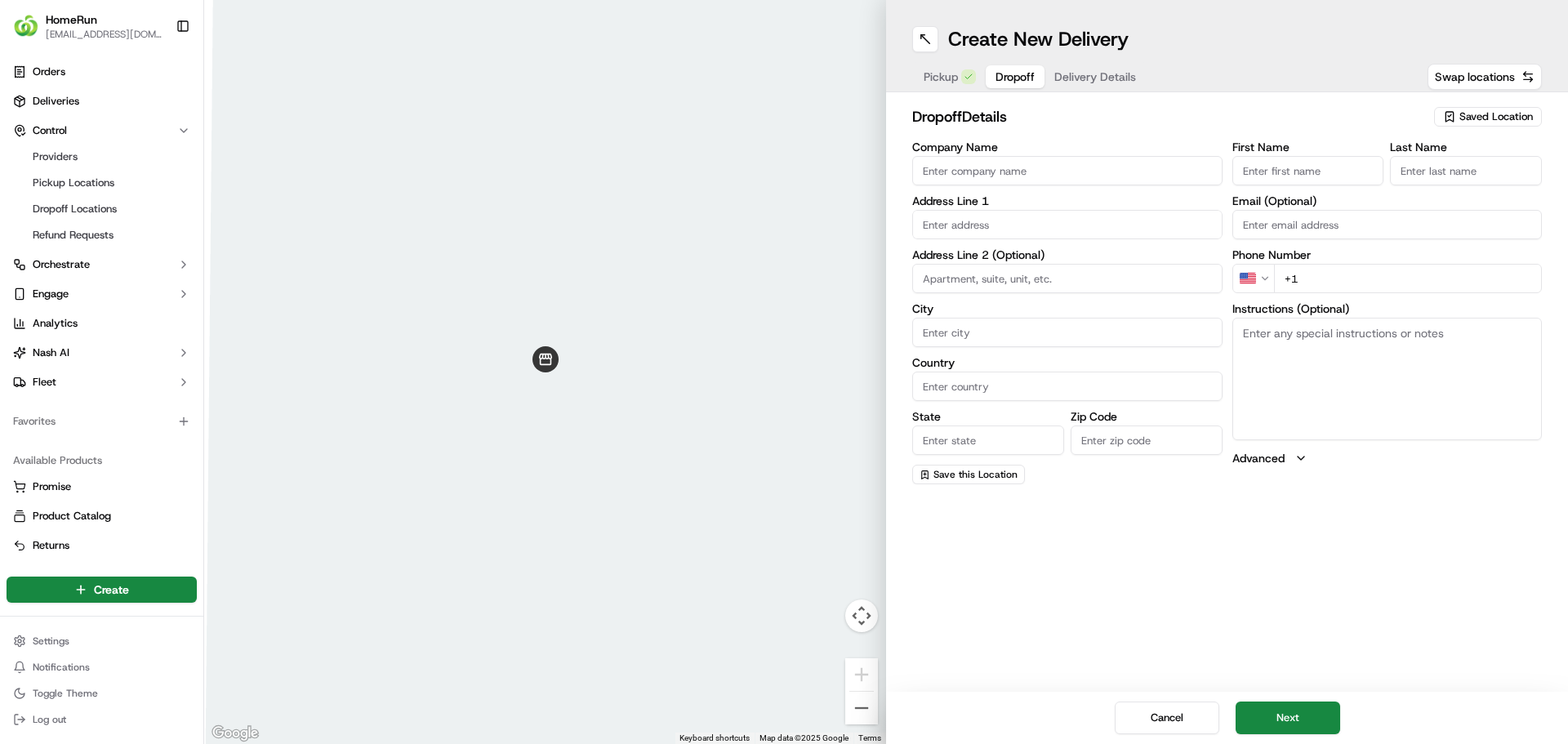
click at [1268, 169] on input "First Name" at bounding box center [1308, 170] width 151 height 30
paste input "Rebecca"
type input "Rebecca"
click at [1454, 162] on input "Last Name" at bounding box center [1465, 170] width 151 height 30
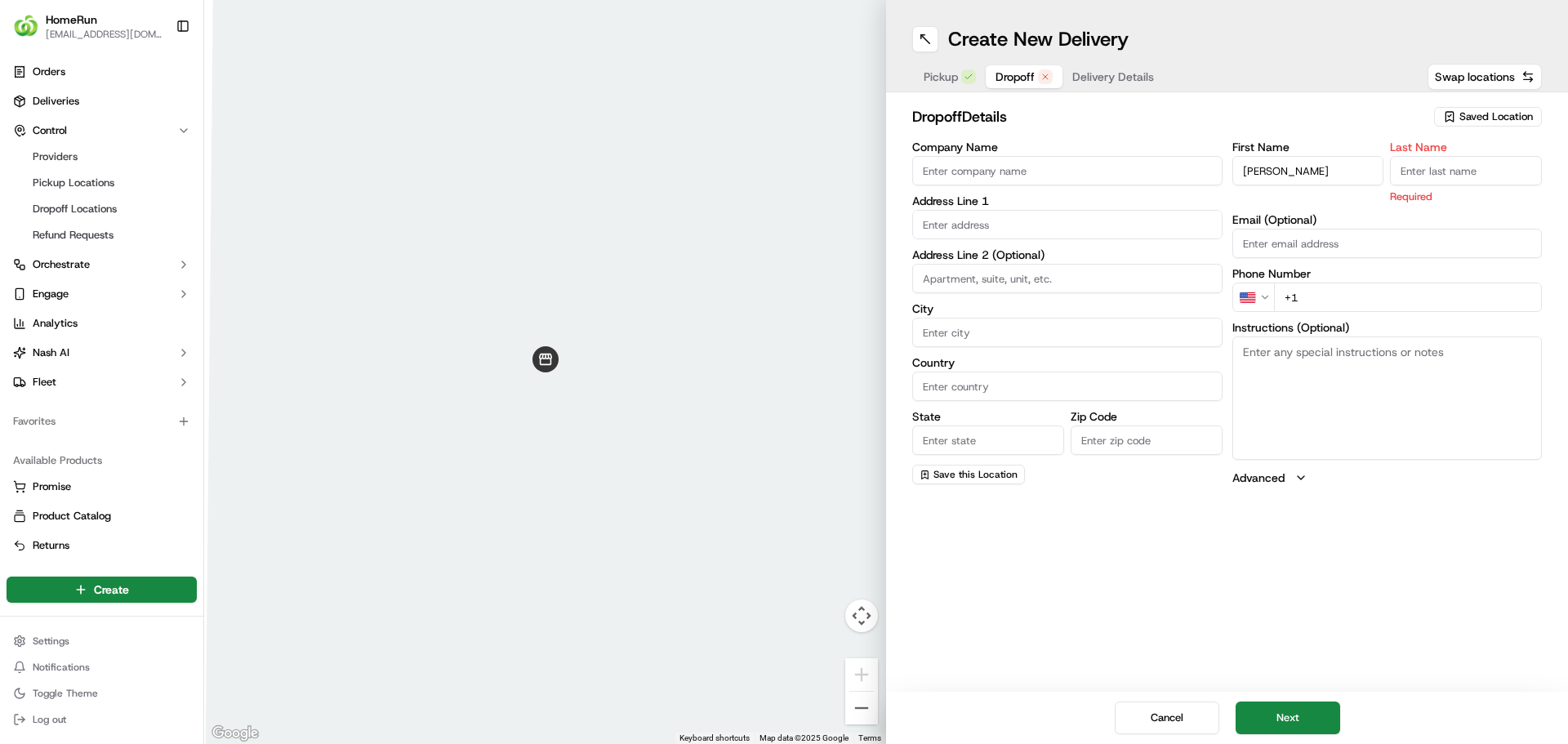
click at [1448, 173] on input "Last Name" at bounding box center [1465, 170] width 151 height 30
paste input "Nicolls"
type input "Nicolls"
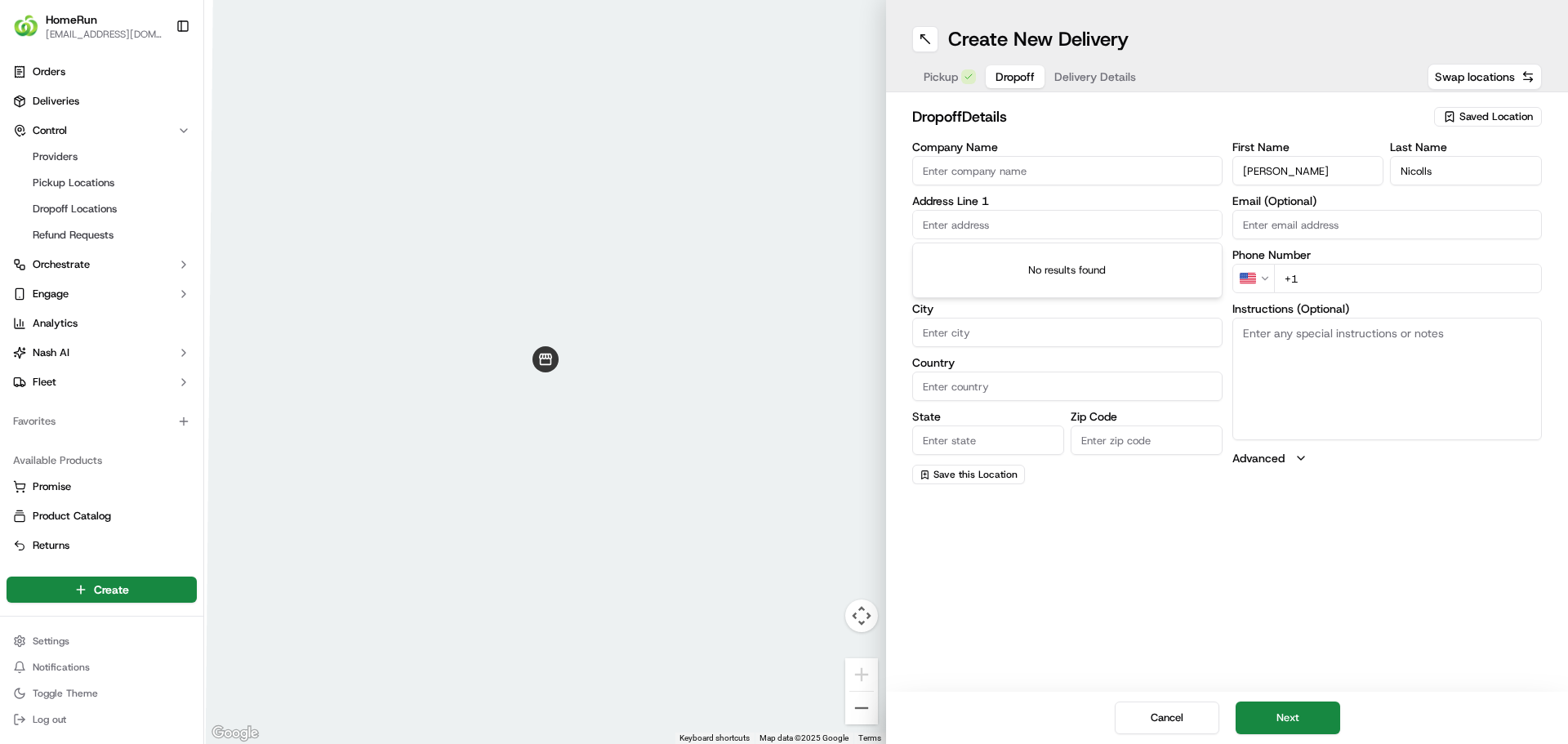
click at [977, 221] on input "text" at bounding box center [1068, 225] width 310 height 30
click at [977, 227] on input "text" at bounding box center [1068, 225] width 310 height 30
paste input "28 Surfers Cres, CARRUM DOWNS VIC CARRUM DOWNS, 3201"
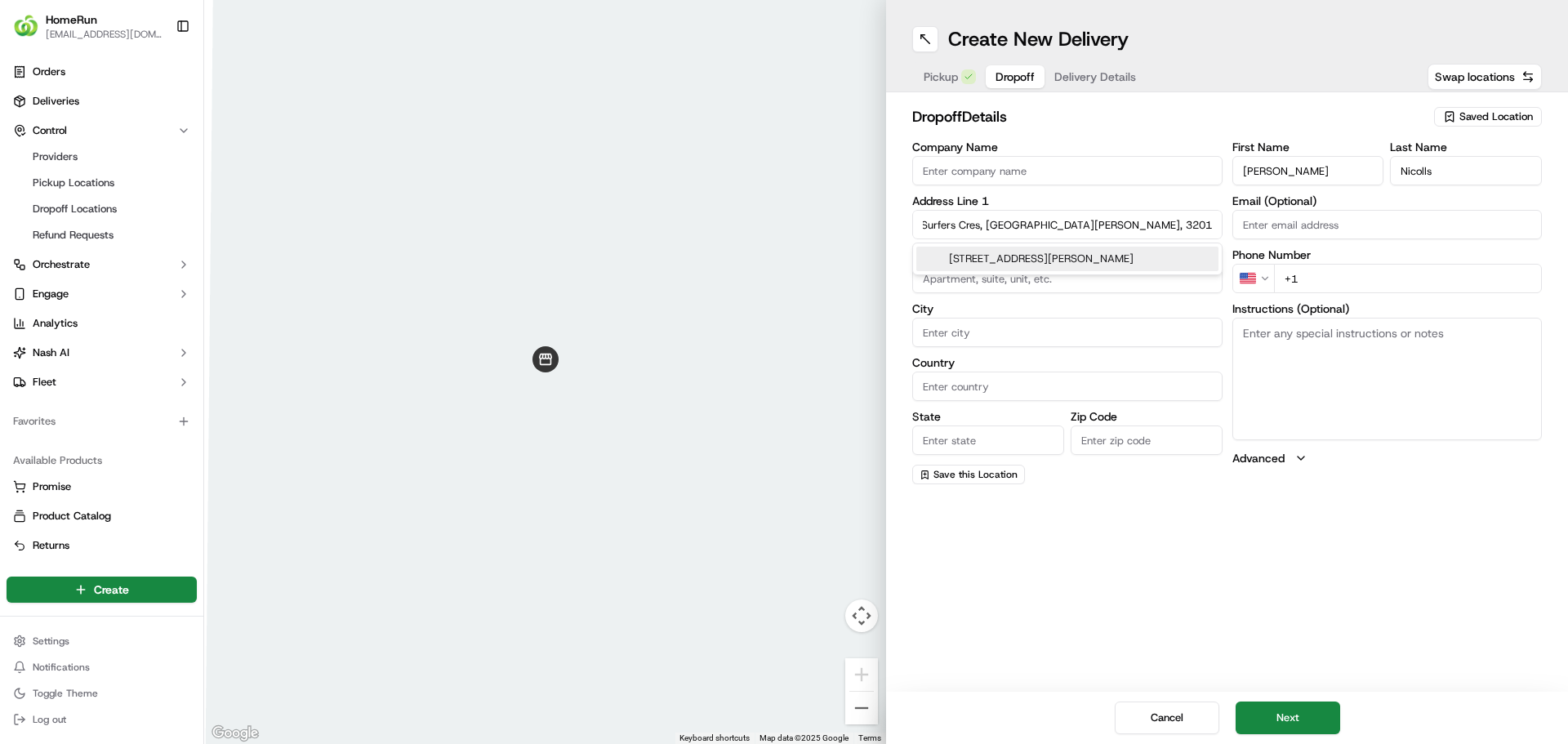
click at [989, 252] on div "28 Surfers Crescent, Carrum Downs VIC, Australia" at bounding box center [1067, 259] width 302 height 24
type input "28 Surfers Cres, Carrum Downs VIC 3201, Australia"
type input "Carrum Downs"
type input "Australia"
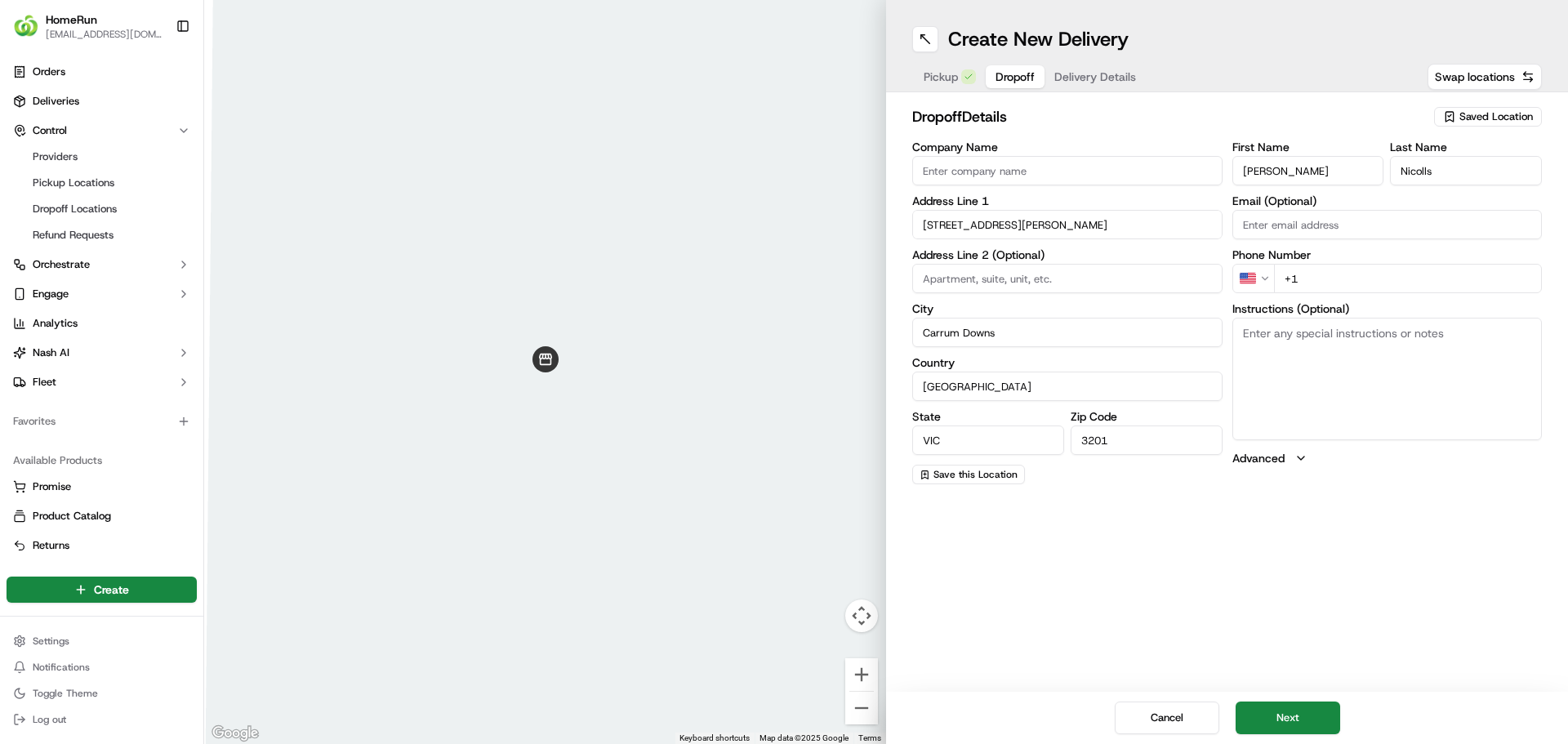
type input "VIC"
type input "3201"
type input "28 Surfers Crescent"
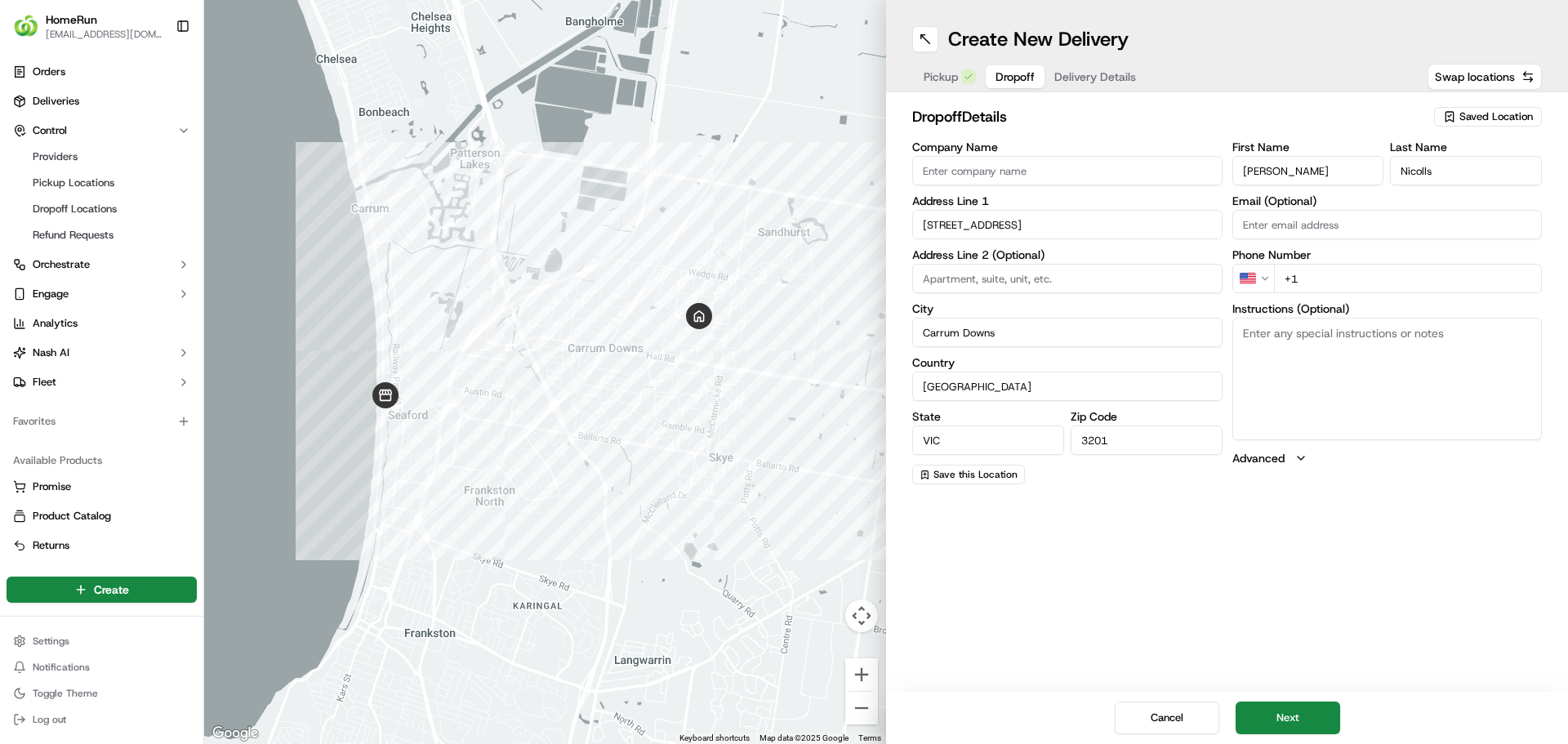
click at [1268, 358] on textarea "Instructions (Optional)" at bounding box center [1388, 379] width 310 height 123
paste textarea "CAN LEAVE UNATTENDED DA: 10026853-270214951 leave at door"
type textarea "CAN LEAVE UNATTENDED DA: 10026853-270214951 leave at door"
click at [1114, 550] on div "Create New Delivery Pickup Dropoff Delivery Details Swap locations dropoff Deta…" at bounding box center [1227, 372] width 682 height 744
click at [1263, 281] on html "HomeRun ehaque2@woolworths.com.au Toggle Sidebar Orders Deliveries Control Prov…" at bounding box center [784, 372] width 1568 height 744
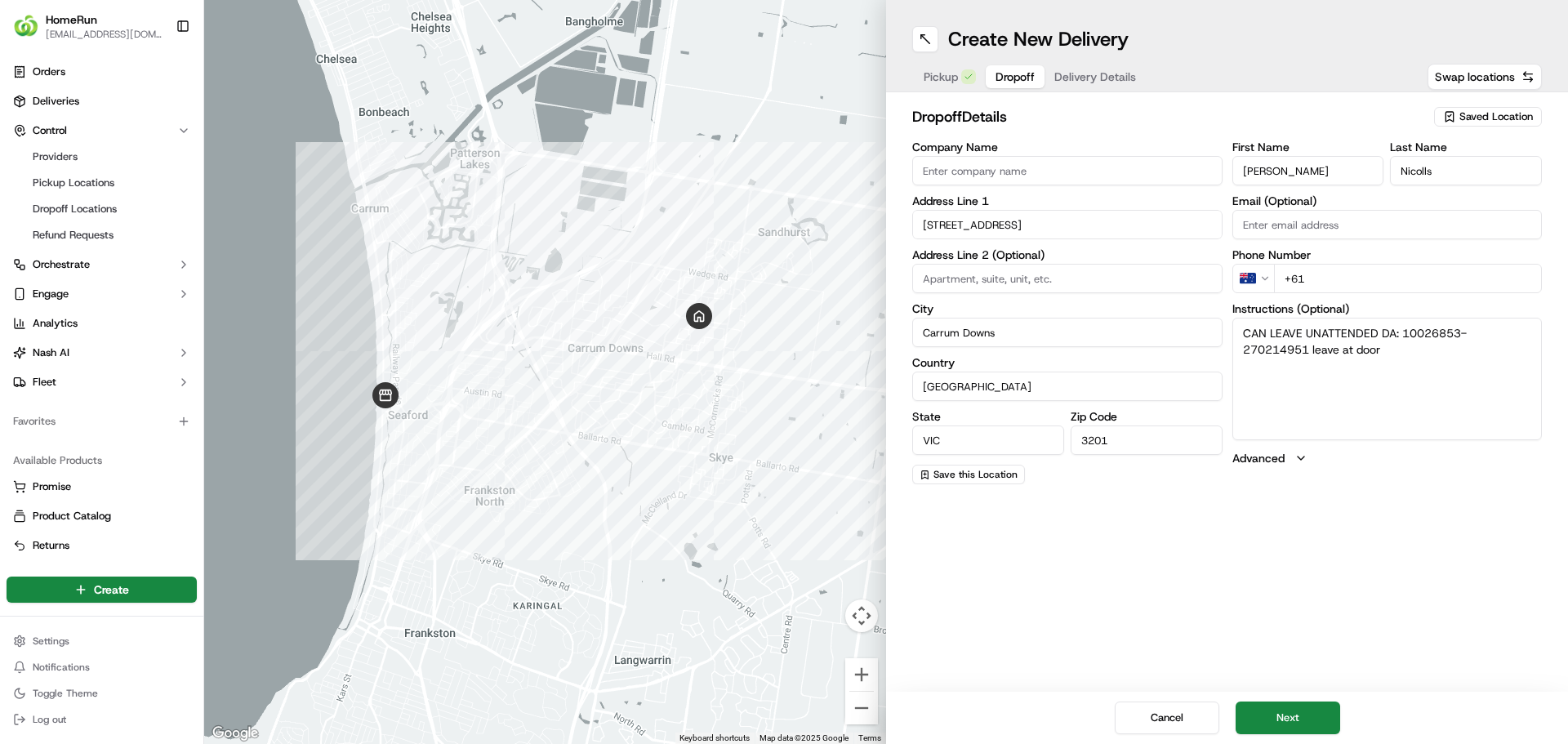
click at [1335, 281] on input "+61" at bounding box center [1408, 279] width 269 height 30
paste input "0426 242 873"
type input "+61 0426 242 873"
click at [1288, 712] on button "Next" at bounding box center [1288, 718] width 105 height 32
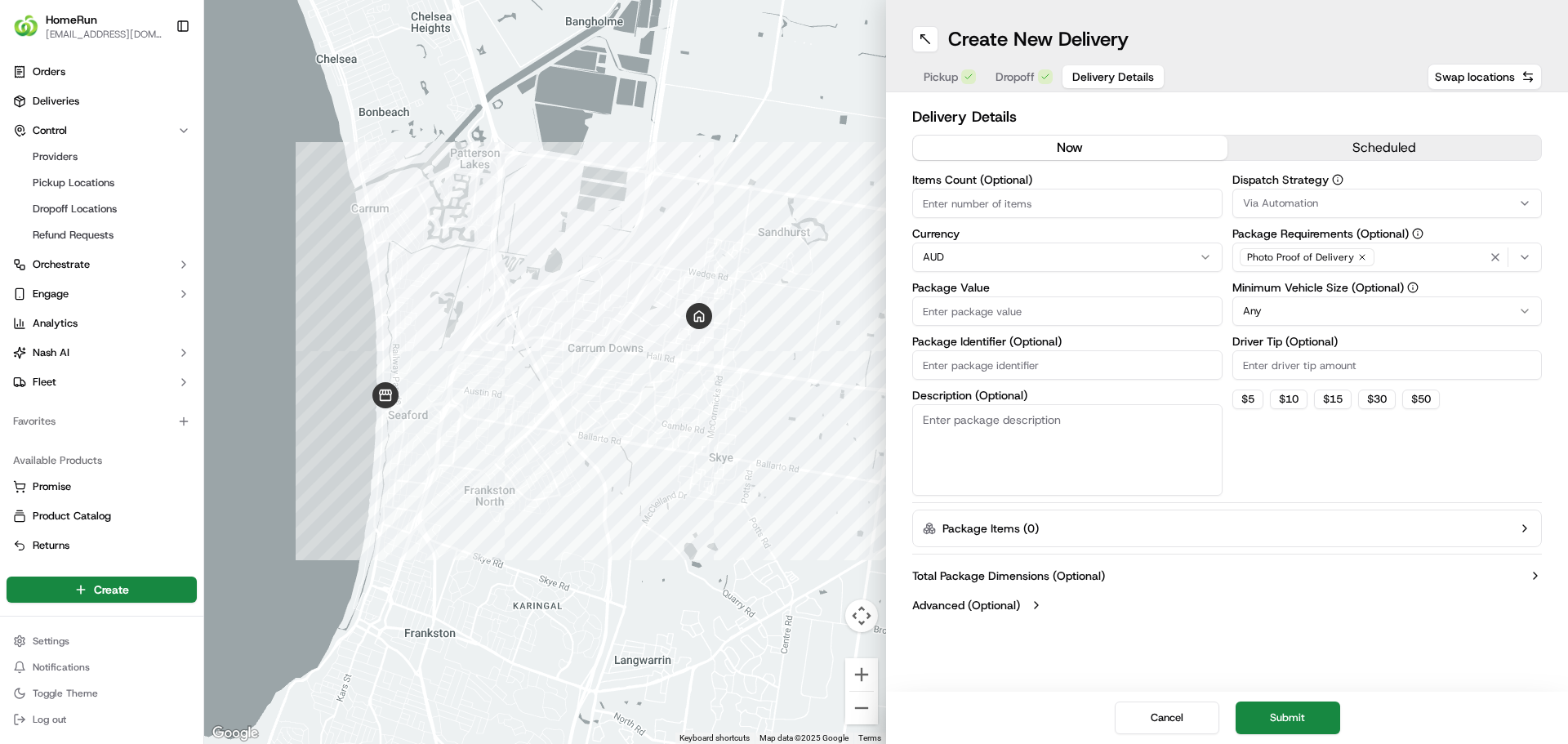
click at [1354, 148] on button "scheduled" at bounding box center [1384, 147] width 315 height 24
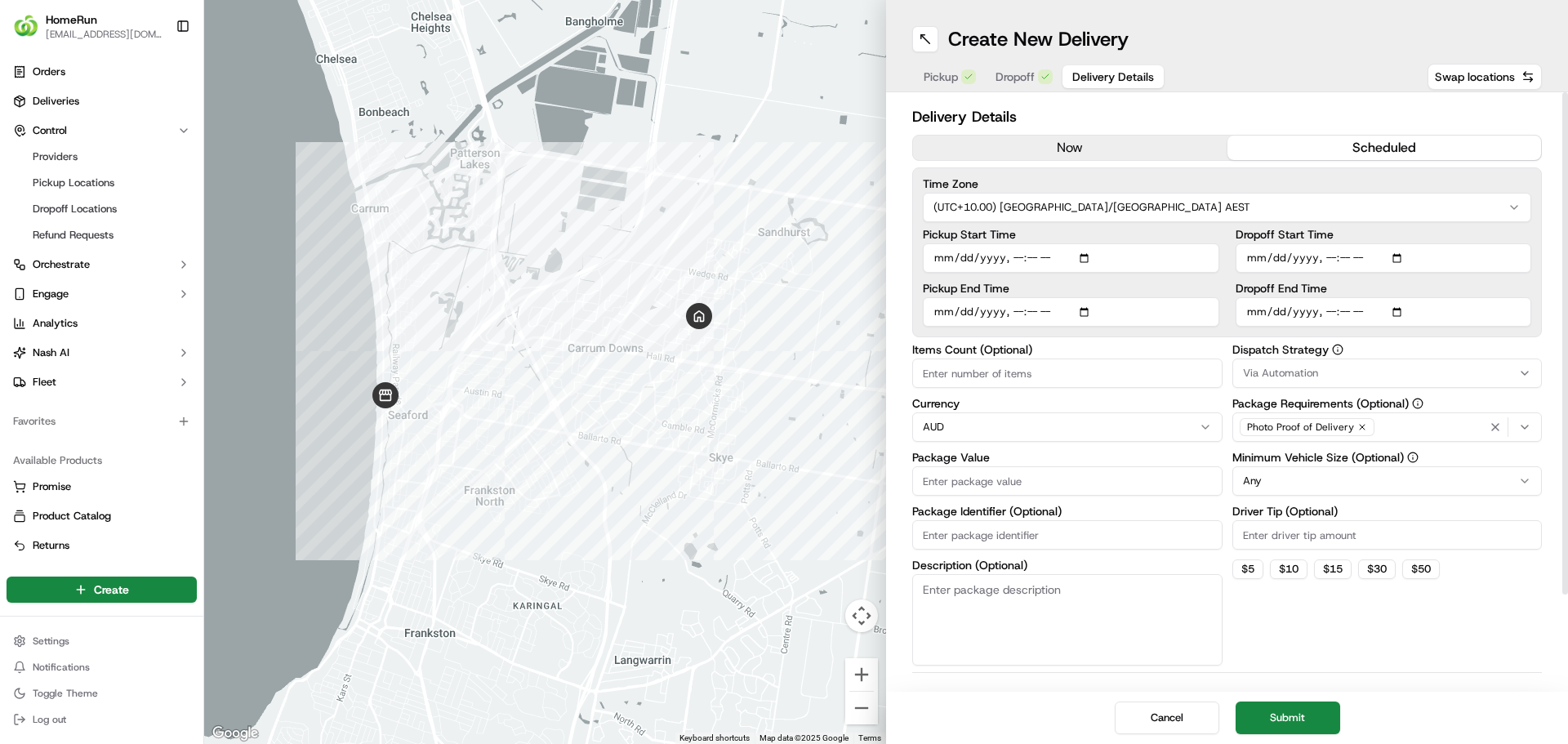
click at [1087, 256] on input "Pickup Start Time" at bounding box center [1070, 258] width 297 height 30
type input "2025-09-20T19:03"
click at [1153, 234] on label "Pickup Start Time" at bounding box center [1070, 234] width 297 height 12
click at [1153, 243] on input "Pickup Start Time" at bounding box center [1070, 258] width 297 height 30
click at [1399, 260] on input "Dropoff Start Time" at bounding box center [1383, 258] width 297 height 30
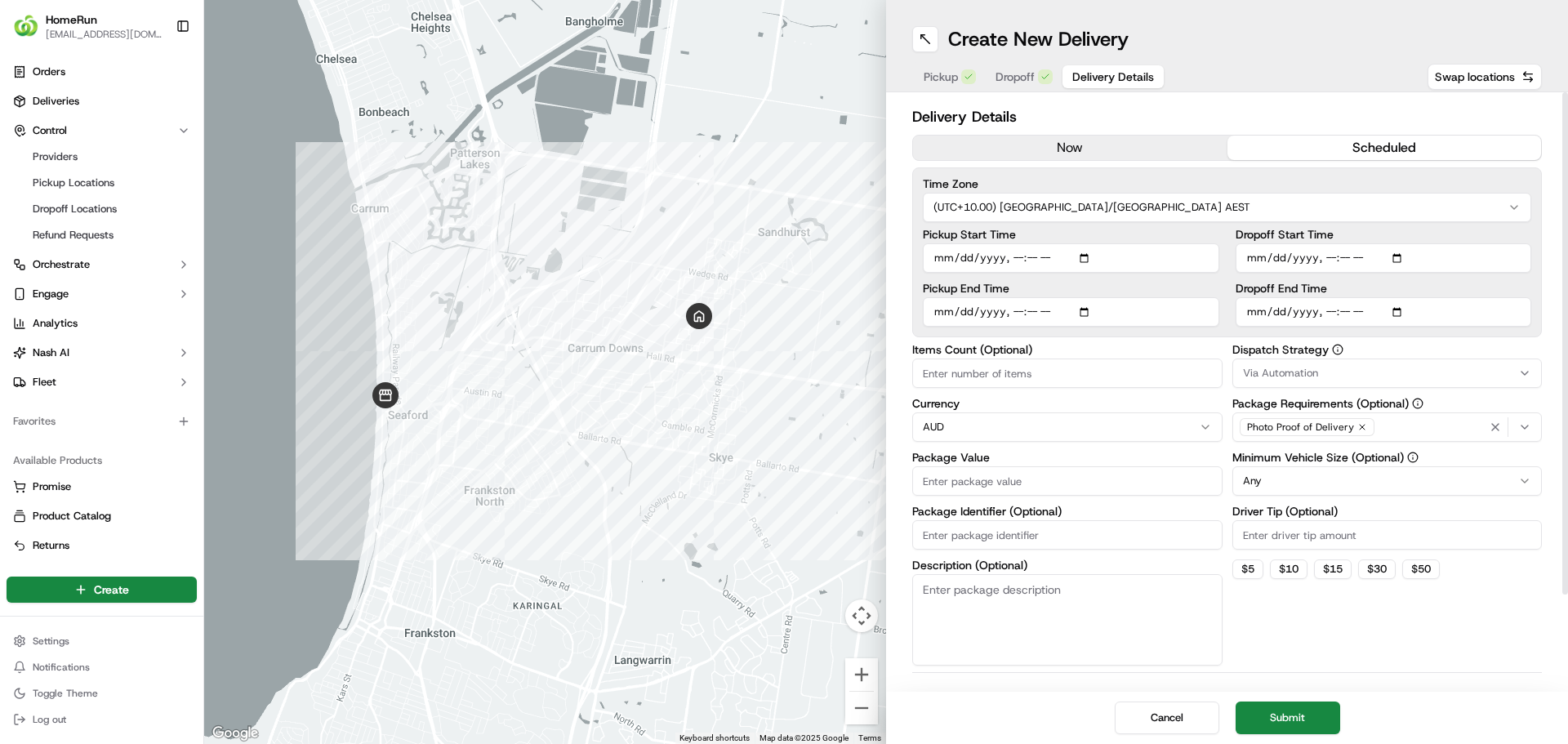
type input "2025-09-20T19:10"
click at [1194, 278] on div "Pickup Start Time Pickup End Time" at bounding box center [1070, 278] width 297 height 98
click at [1399, 311] on input "Dropoff End Time" at bounding box center [1383, 312] width 297 height 30
type input "2025-09-20T20:00"
click at [1294, 625] on div "Dispatch Strategy Via Automation Package Requirements (Optional) Photo Proof of…" at bounding box center [1388, 504] width 310 height 322
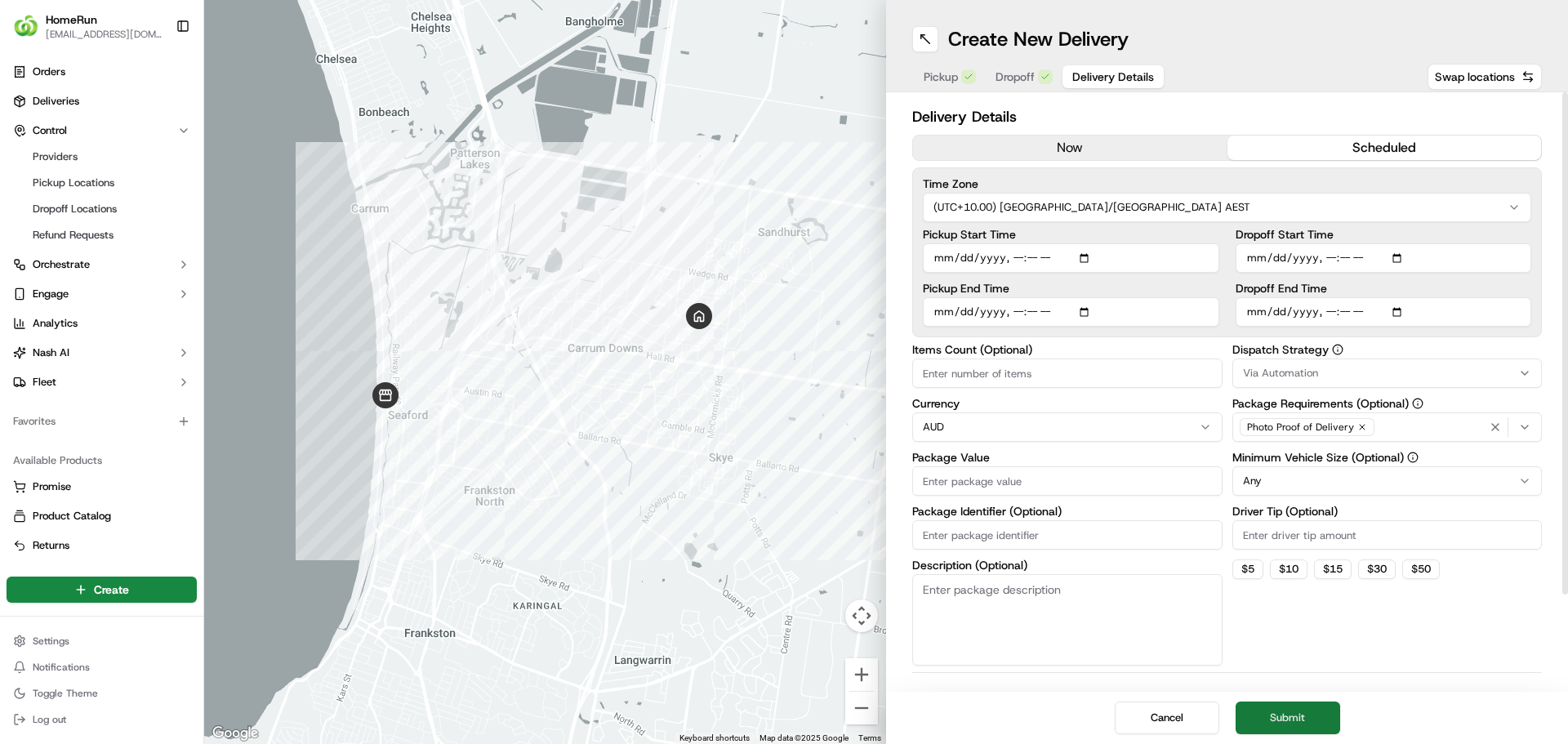
click at [1288, 721] on button "Submit" at bounding box center [1288, 718] width 105 height 32
click at [977, 487] on input "Package Value" at bounding box center [1068, 481] width 310 height 30
click at [990, 482] on input "Package Value" at bounding box center [1068, 481] width 310 height 30
type input "96.35"
click at [885, 547] on div at bounding box center [545, 372] width 682 height 744
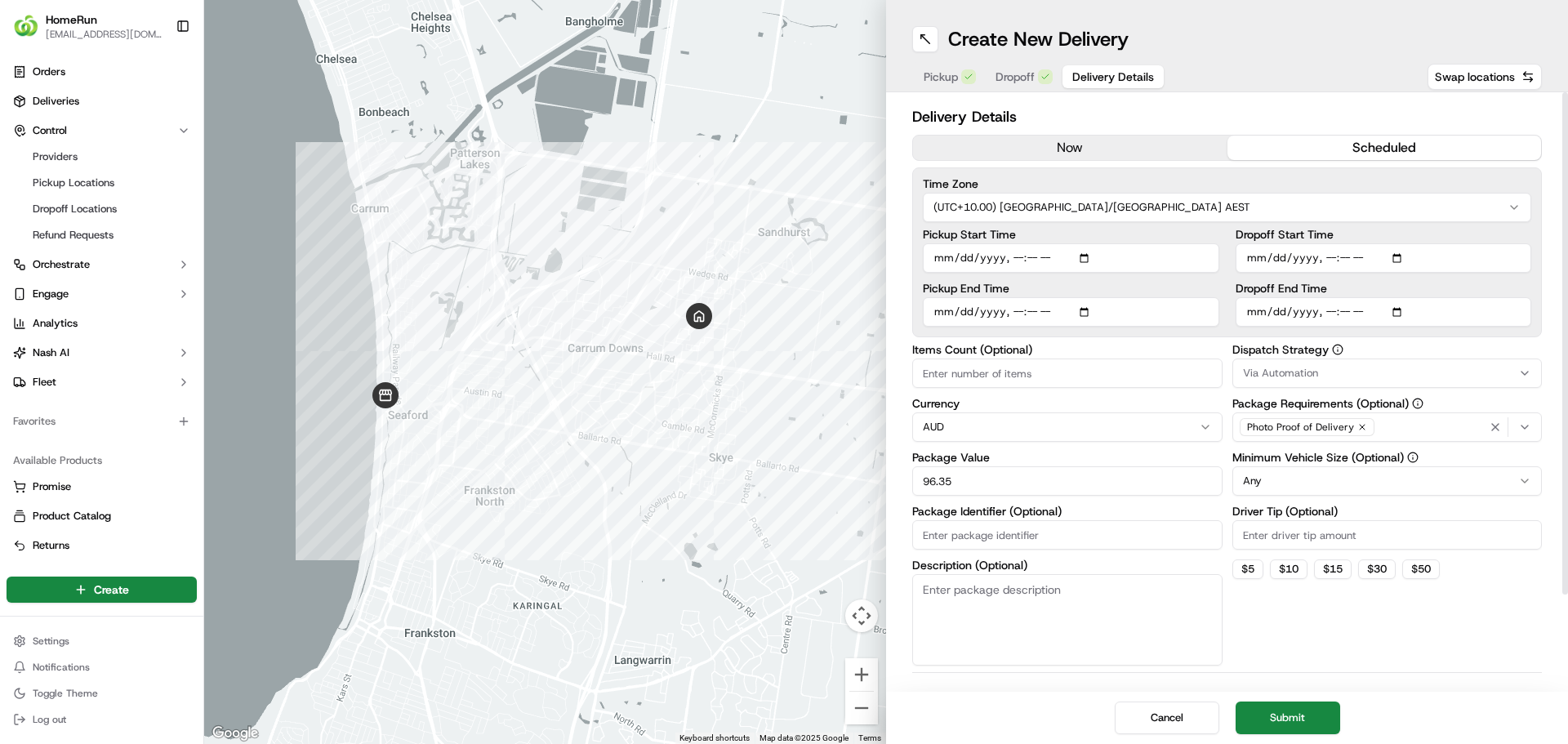
drag, startPoint x: 968, startPoint y: 537, endPoint x: 958, endPoint y: 537, distance: 10.0
click at [968, 537] on input "Package Identifier (Optional)" at bounding box center [1068, 535] width 310 height 30
click at [962, 538] on input "Package Identifier (Optional)" at bounding box center [1068, 535] width 310 height 30
paste input "270214951"
type input "270214951"
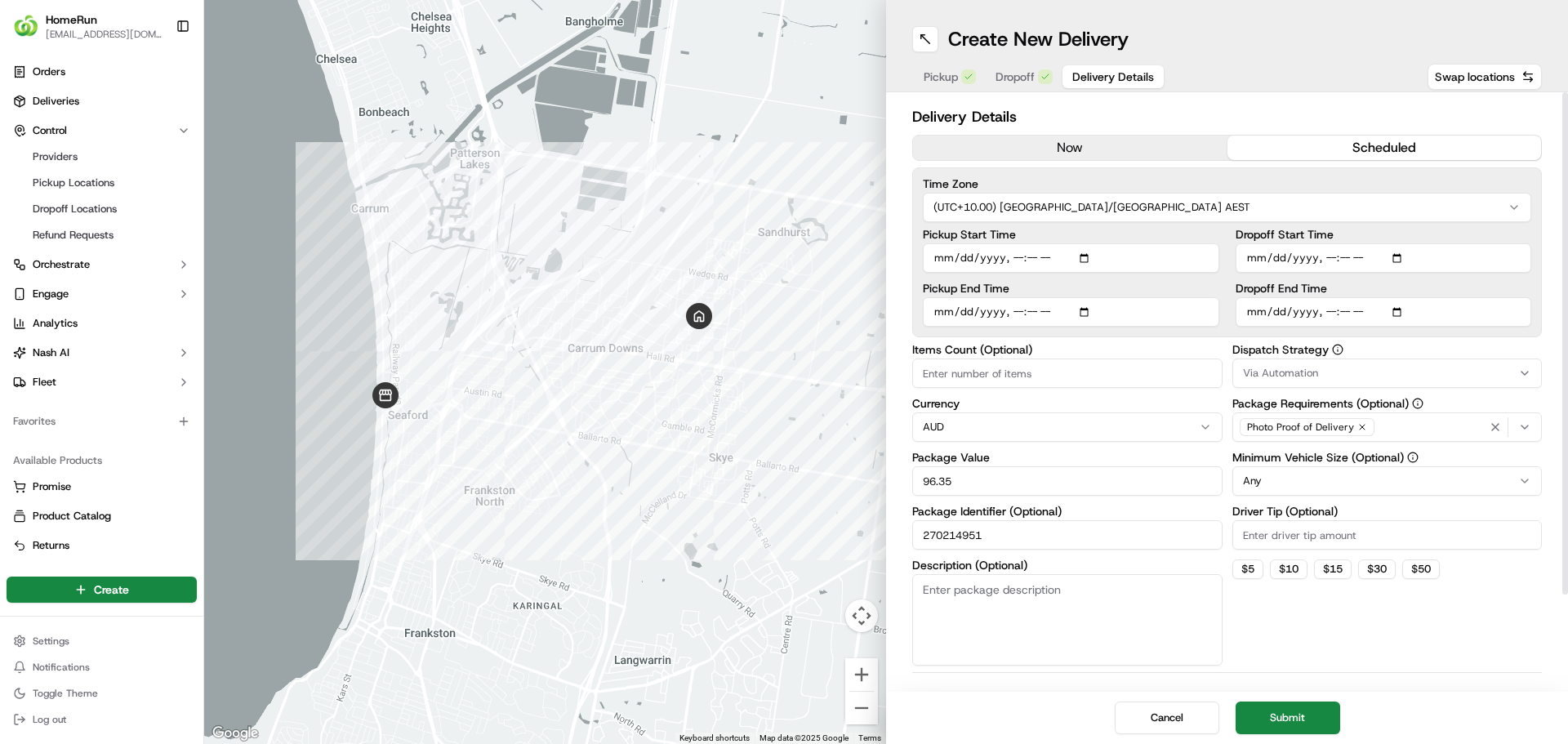
click at [895, 530] on div "Delivery Details now scheduled Time Zone (UTC+10.00) Australia/Sydney AEST Pick…" at bounding box center [1227, 391] width 682 height 600
click at [935, 690] on div "Delivery Details now scheduled Time Zone (UTC+10.00) Australia/Sydney AEST Pick…" at bounding box center [1227, 391] width 682 height 600
click at [1156, 726] on button "Cancel" at bounding box center [1167, 718] width 105 height 32
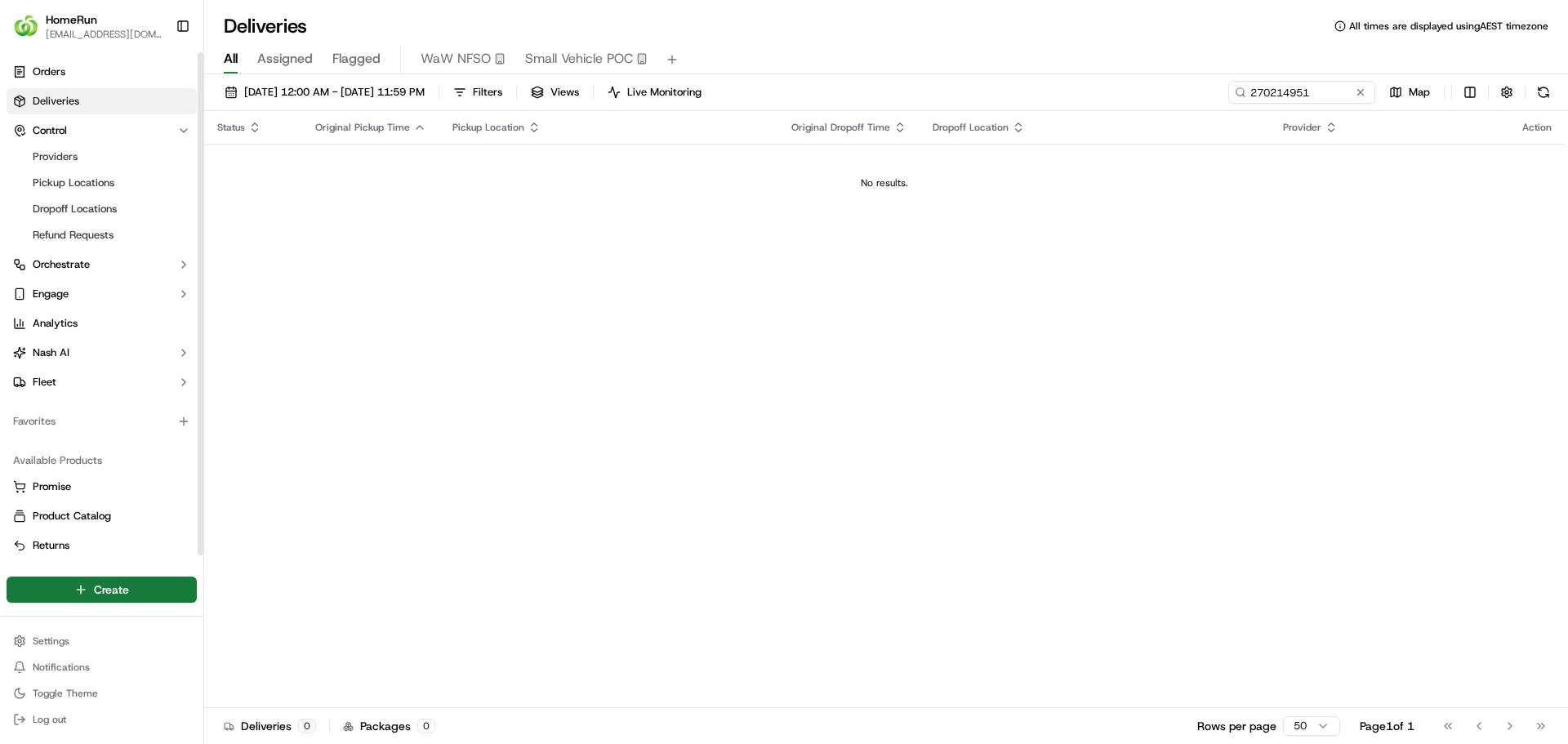
click at [120, 593] on html "HomeRun ehaque2@woolworths.com.au Toggle Sidebar Orders Deliveries Control Prov…" at bounding box center [784, 372] width 1568 height 744
click at [264, 629] on link "Delivery" at bounding box center [295, 620] width 182 height 30
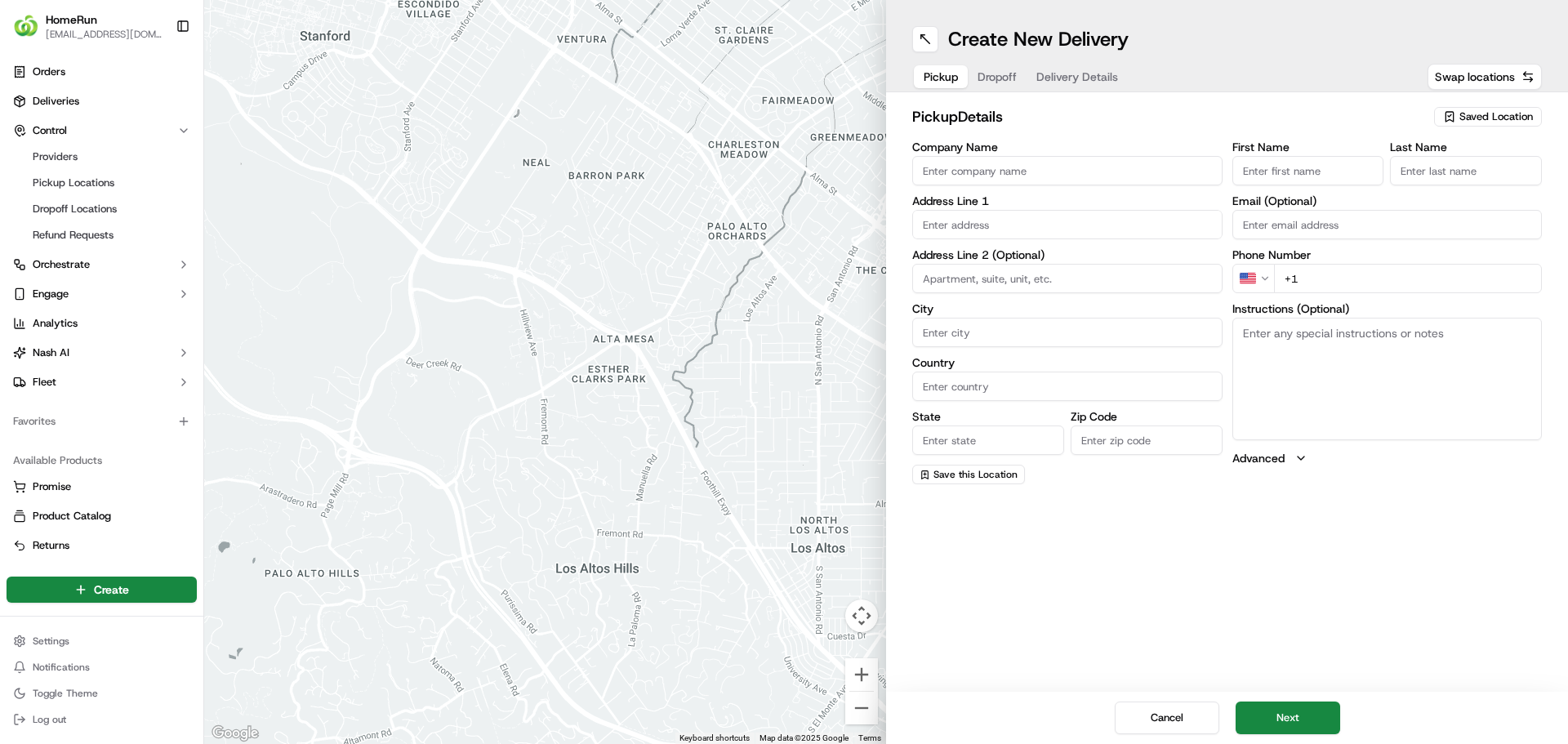
click at [1482, 119] on span "Saved Location" at bounding box center [1496, 116] width 74 height 14
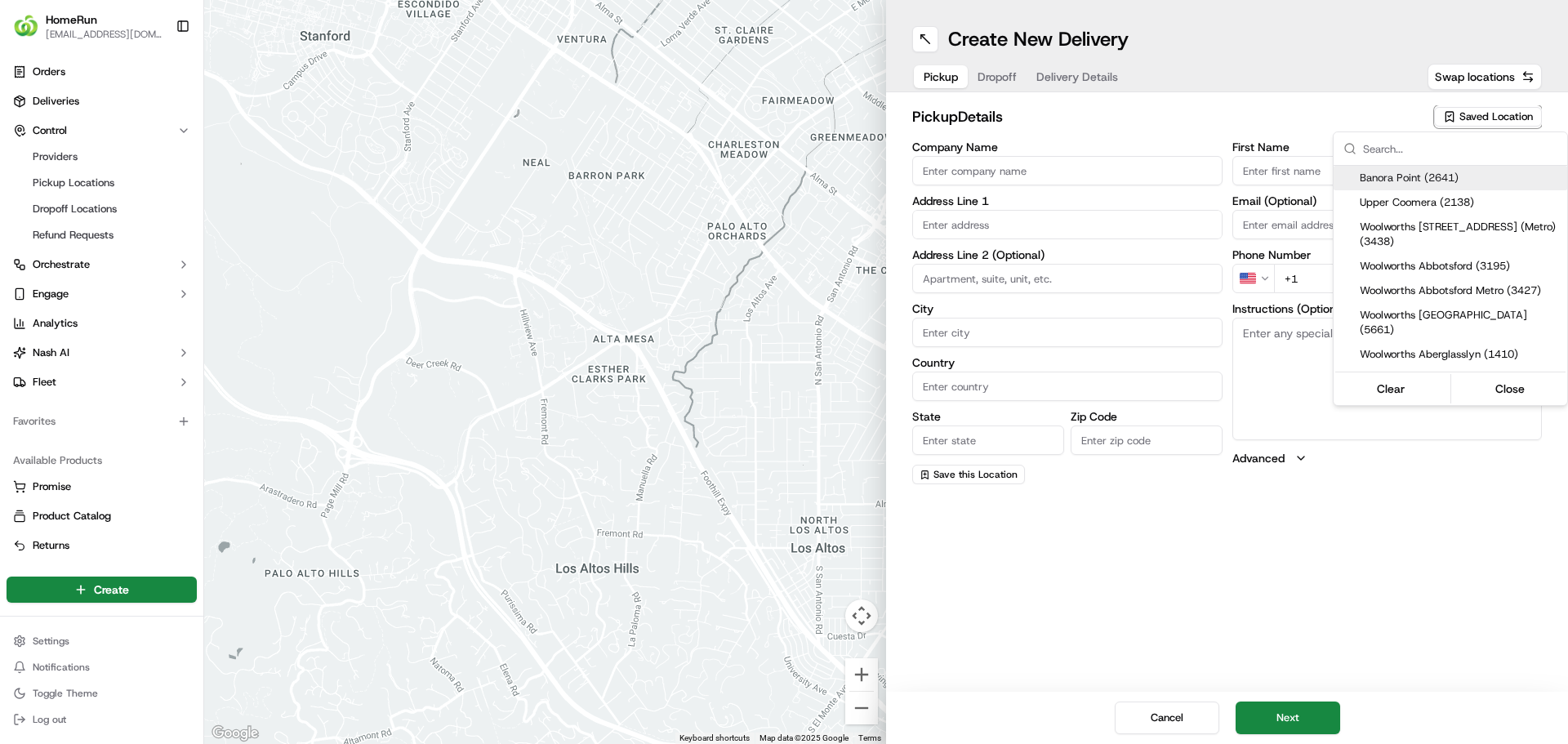
click at [1406, 148] on input "text" at bounding box center [1461, 149] width 195 height 32
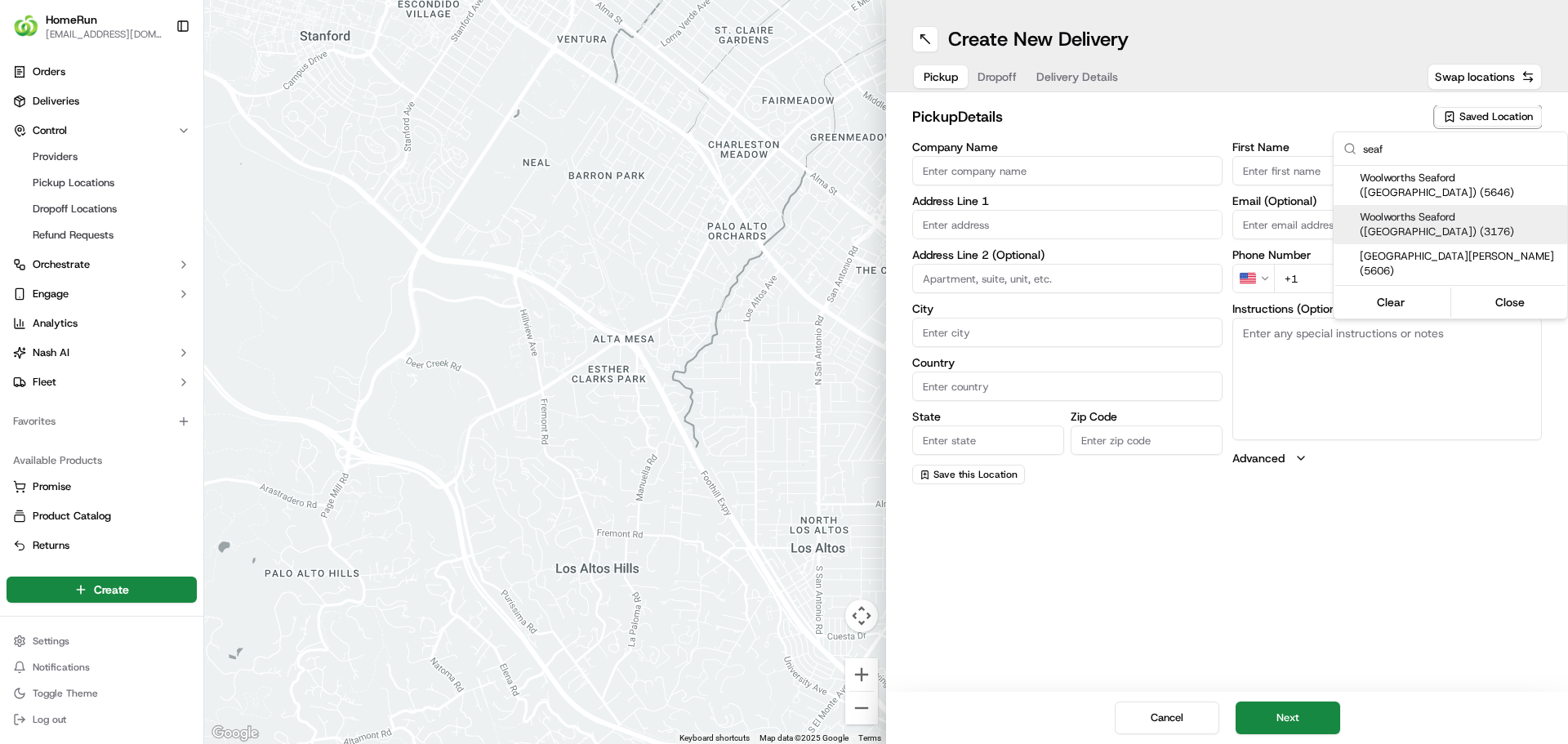
type input "seaf"
click at [1406, 210] on span "Woolworths Seaford (VIC) (3176)" at bounding box center [1460, 225] width 201 height 30
type input "Woolworths Seaford (VIC)"
type input "Cnr Nepean Highway And Seaford Road"
type input "Seaford"
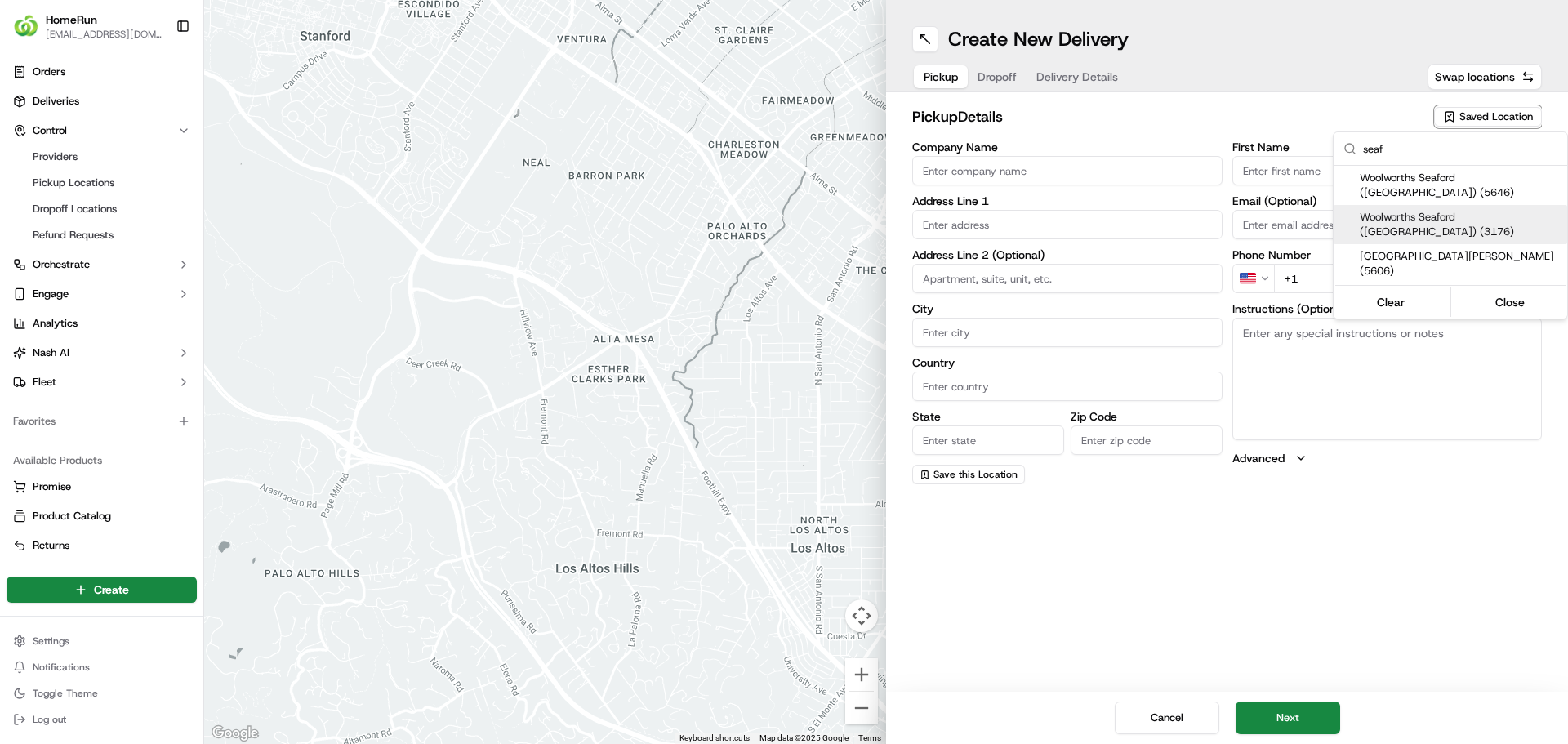
type input "AU"
type input "VIC"
type input "3198"
type input "Manager"
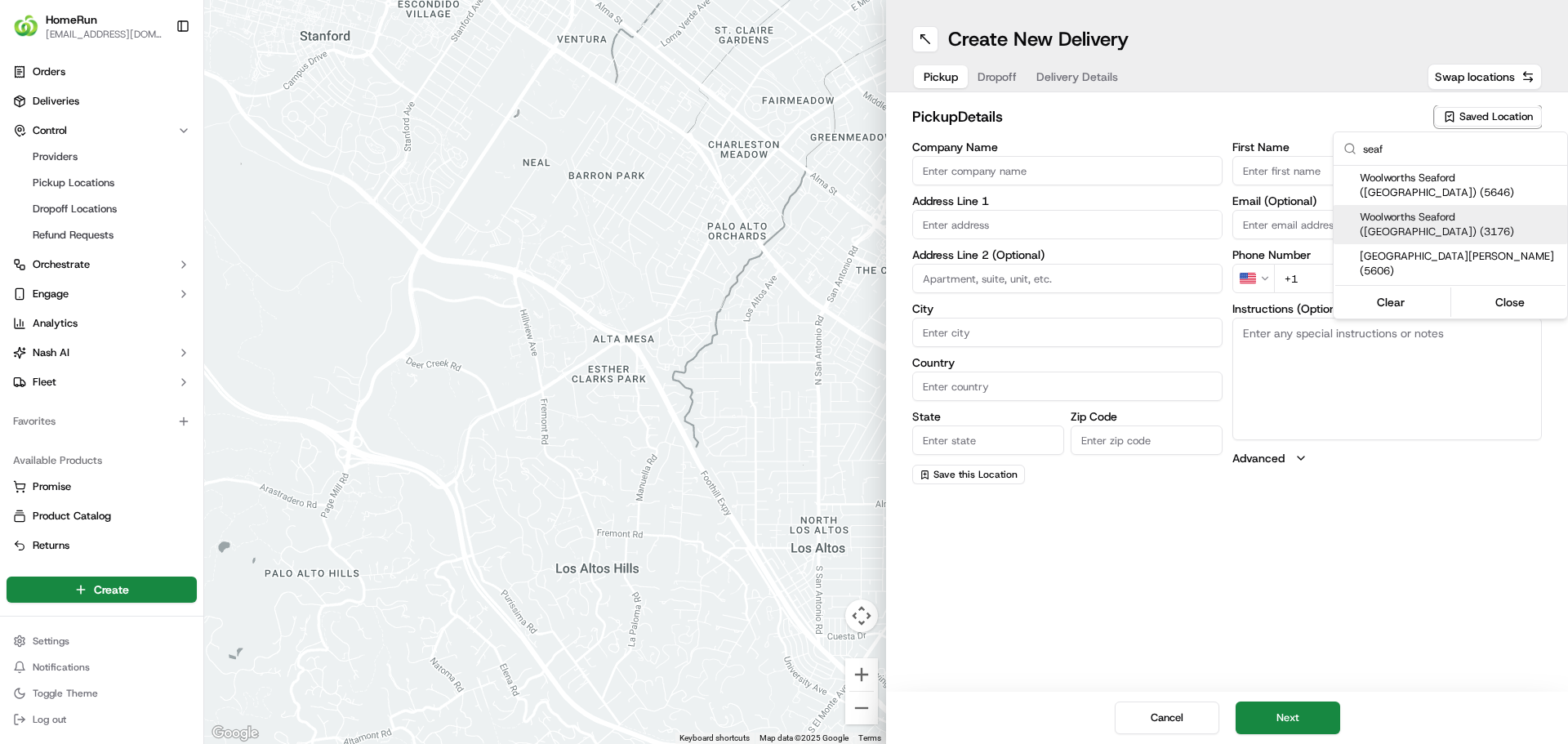
type input "+61 3 8793 3352"
type textarea "Collect via Direct-to-Boot Drive Thru. Enter carpark from Seaford Rd. Use dedic…"
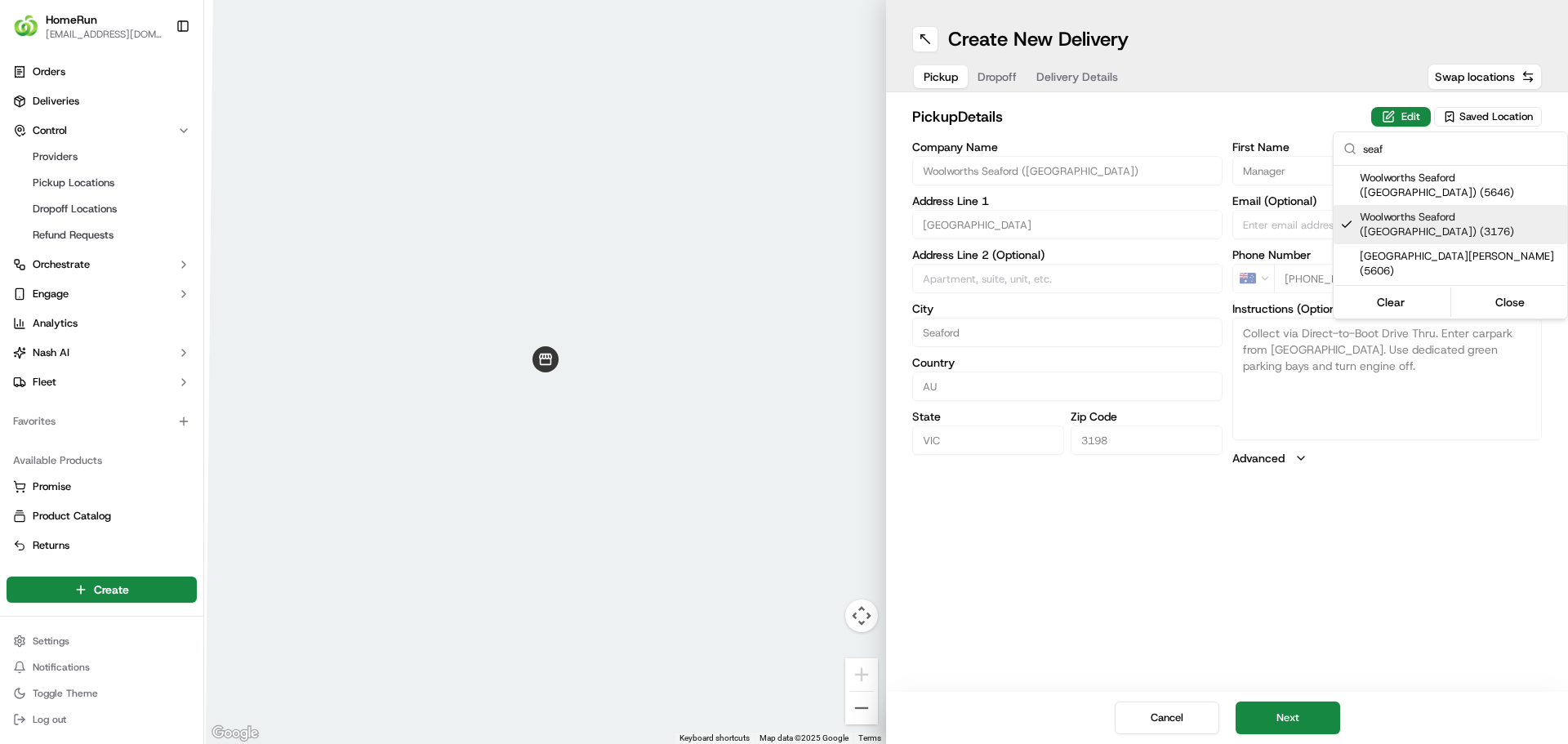
click at [1303, 721] on html "HomeRun ehaque2@woolworths.com.au Toggle Sidebar Orders Deliveries Control Prov…" at bounding box center [784, 372] width 1568 height 744
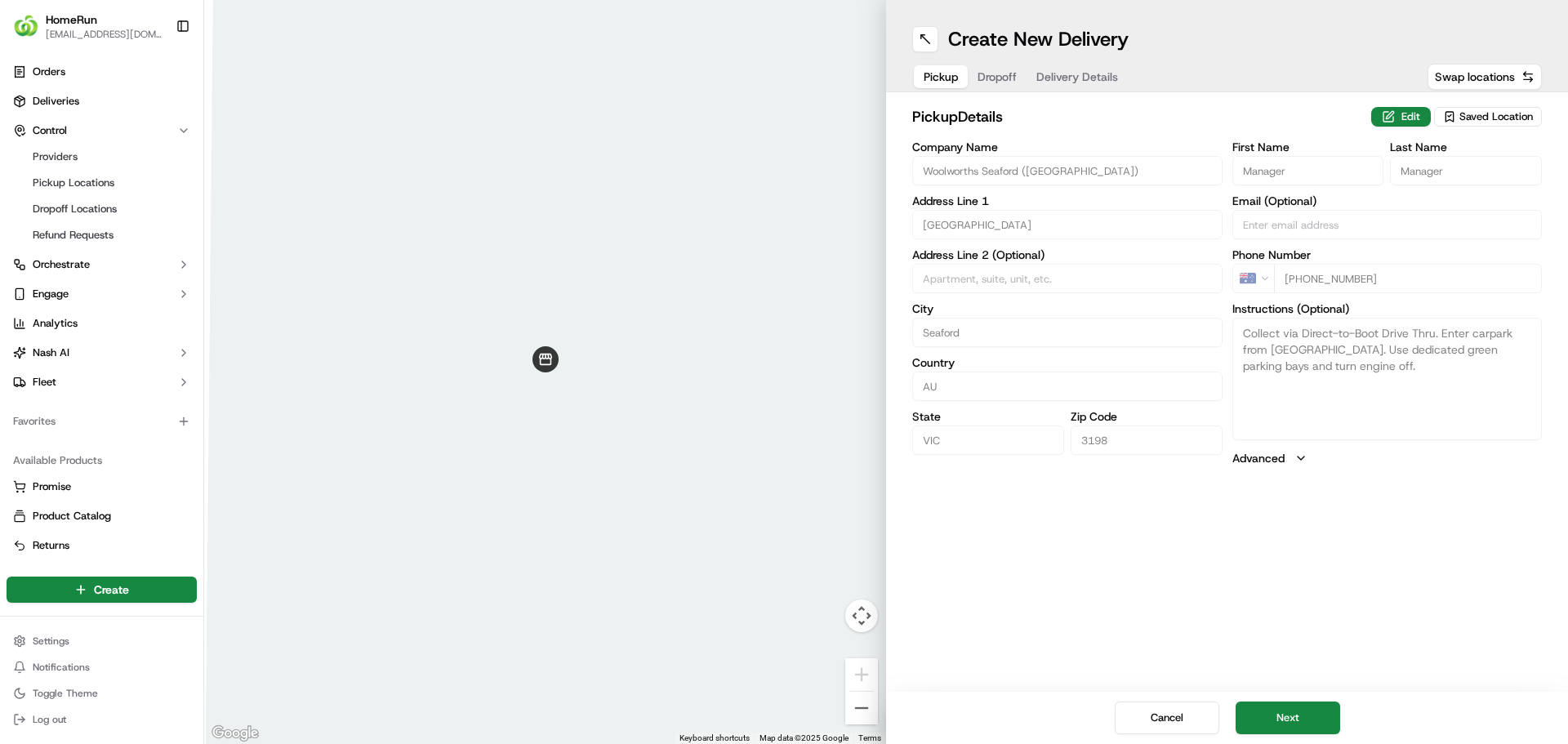
click at [1303, 721] on button "Next" at bounding box center [1288, 718] width 105 height 32
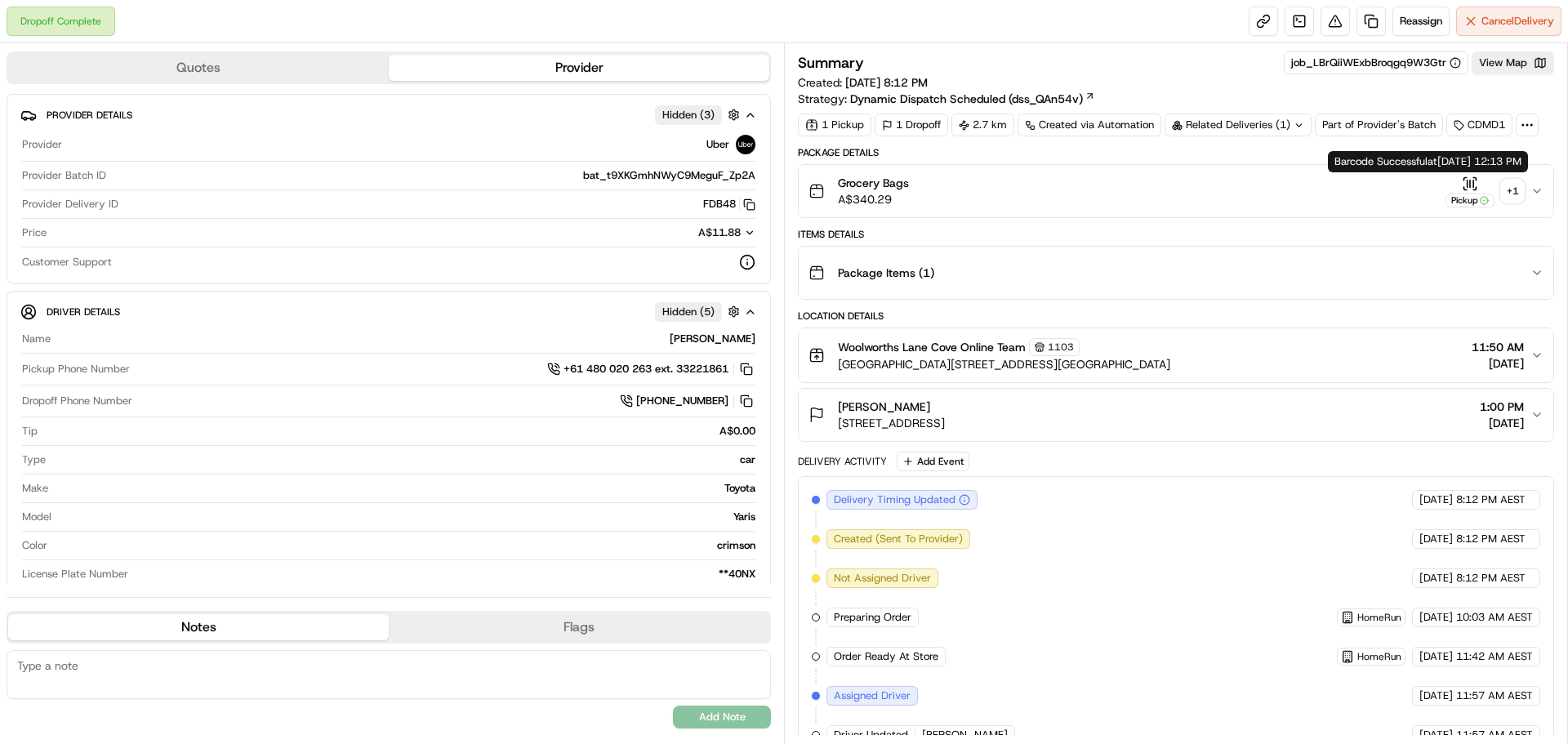
click at [1516, 189] on div "+ 1" at bounding box center [1512, 190] width 23 height 23
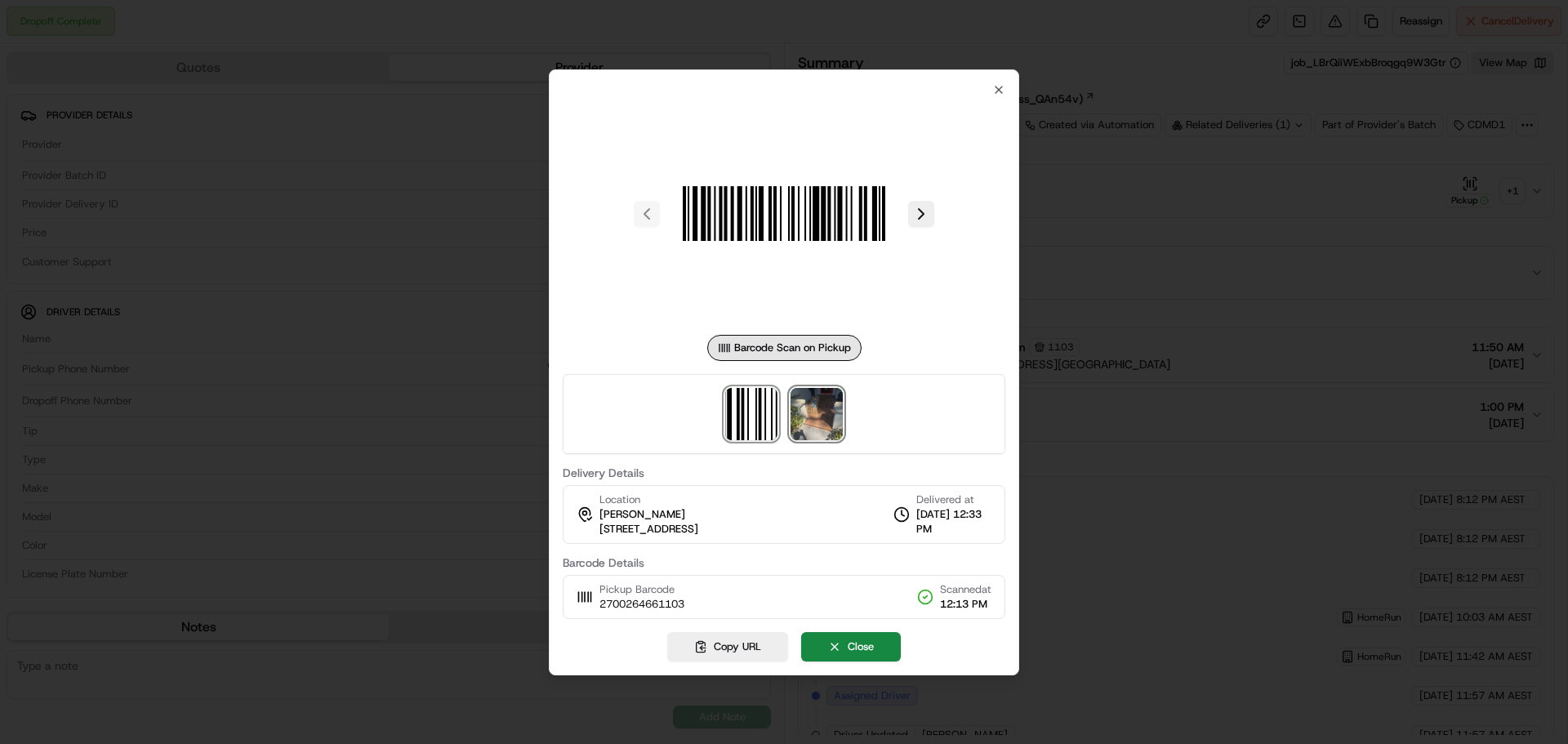
click at [807, 434] on img at bounding box center [817, 414] width 52 height 52
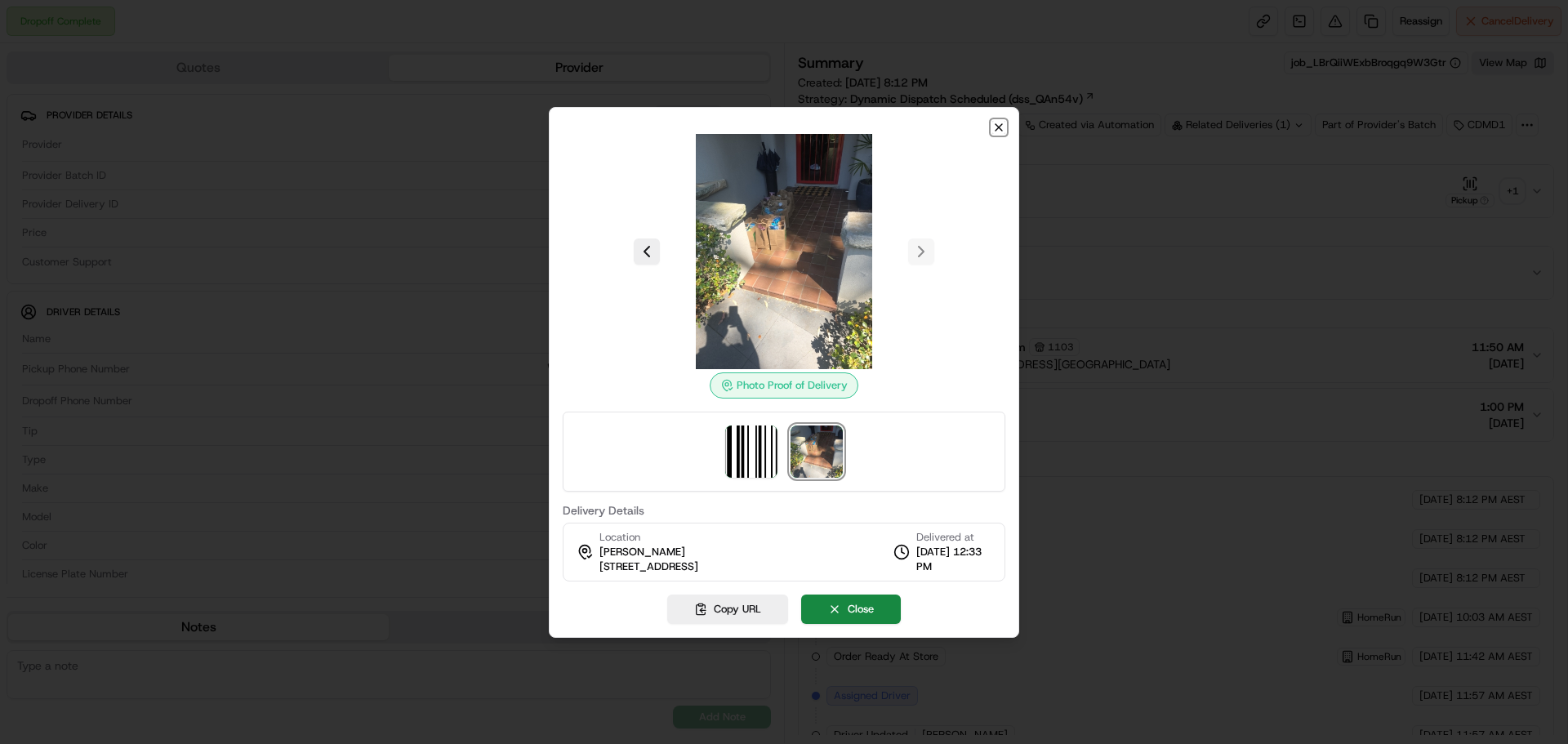
click at [1000, 125] on icon "button" at bounding box center [998, 127] width 6 height 6
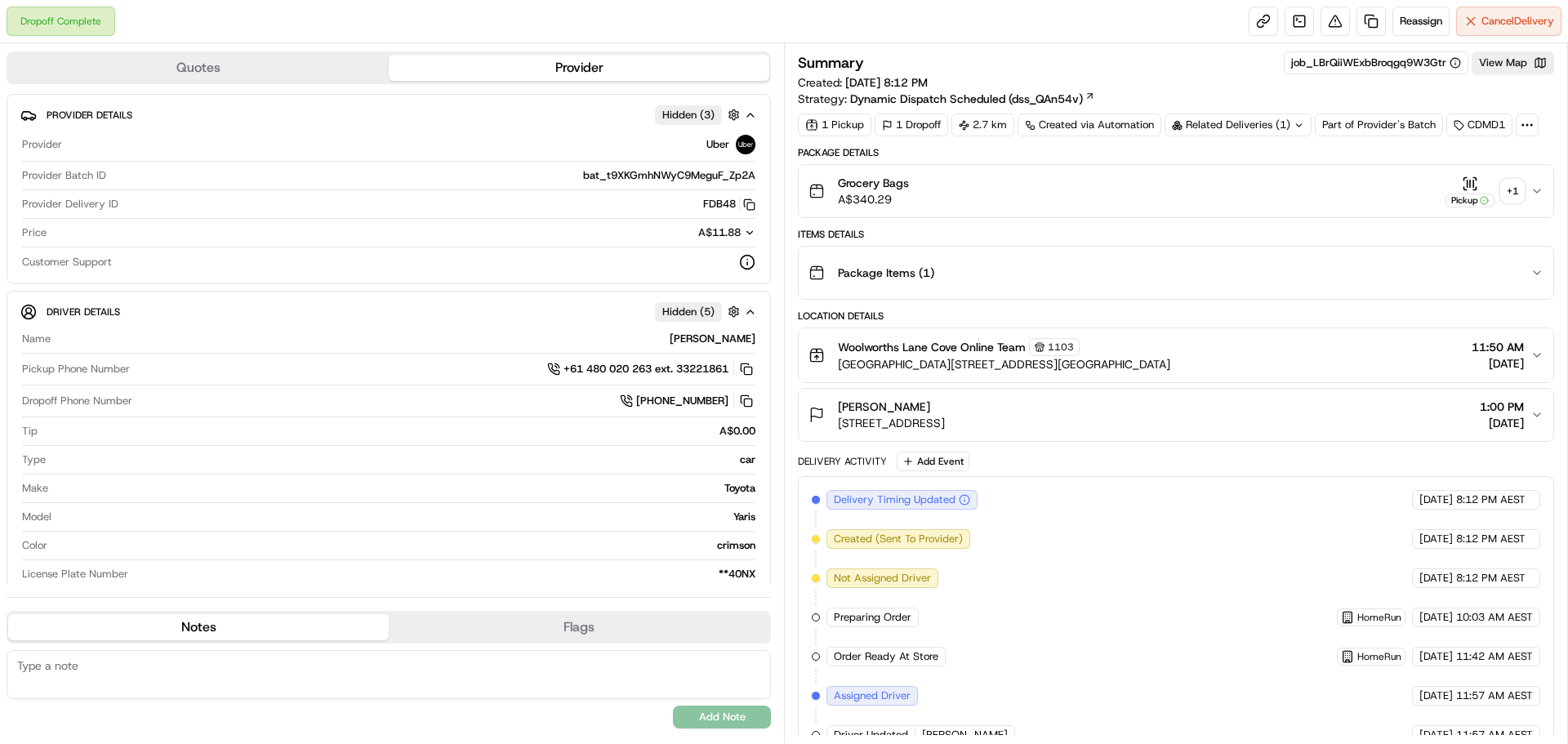
click at [1255, 121] on div "Related Deliveries (1)" at bounding box center [1237, 124] width 147 height 23
click at [1253, 186] on span "270114749" at bounding box center [1268, 190] width 59 height 14
